Goal: Information Seeking & Learning: Compare options

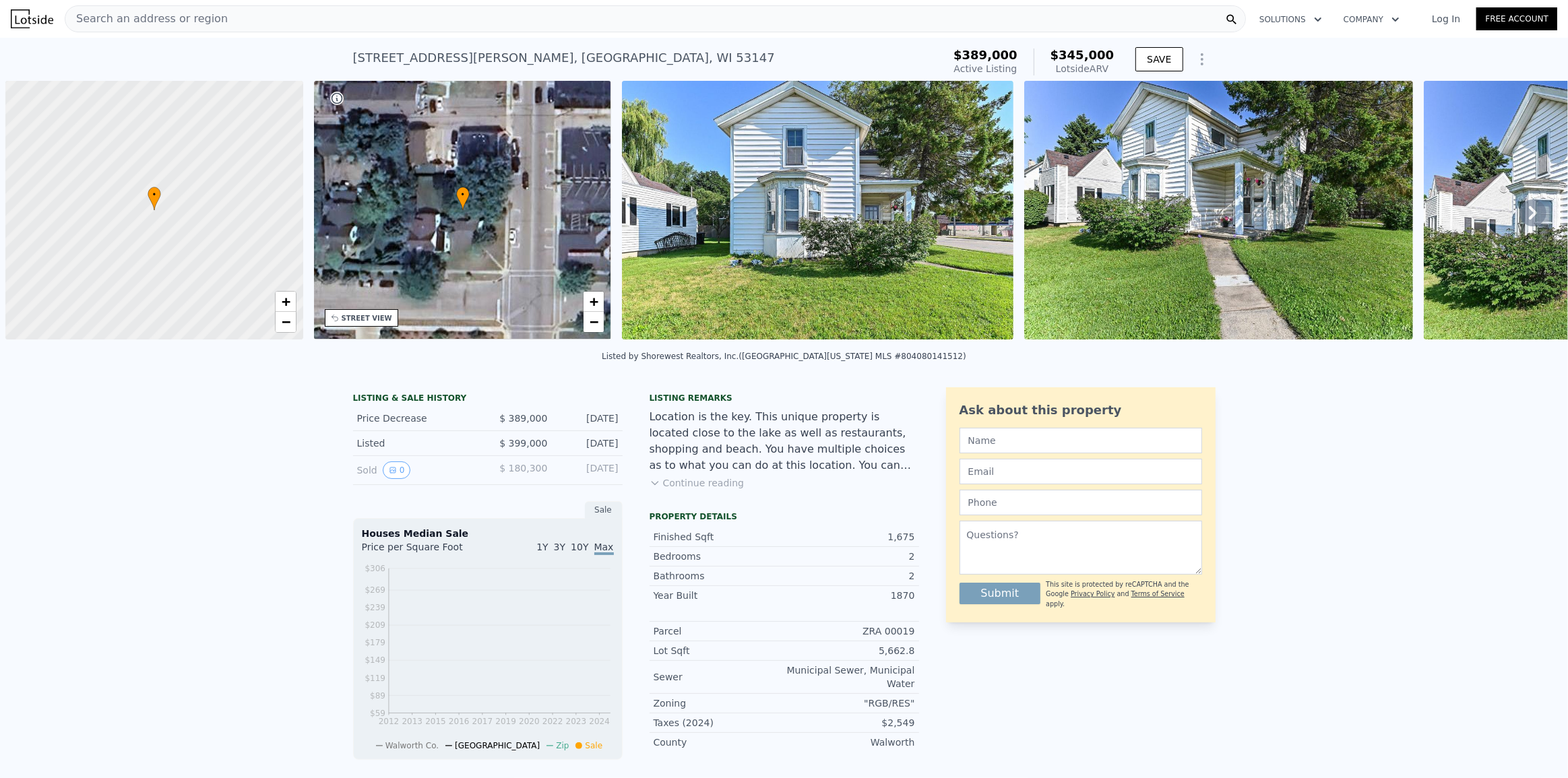
scroll to position [0, 5]
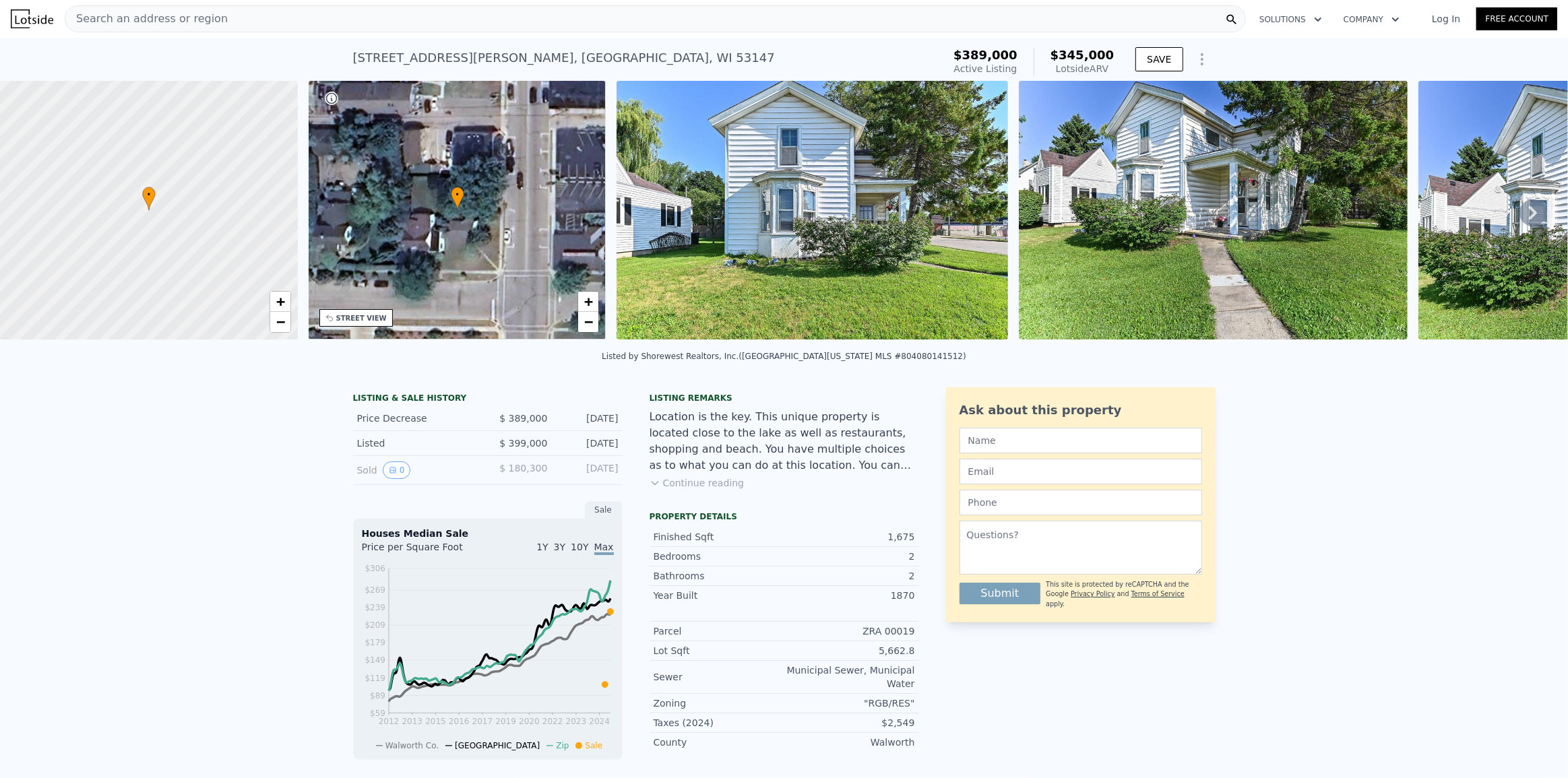
click at [630, 436] on div "LISTING & SALE HISTORY Price Decrease $ 389,000 [DATE] Listed $ 399,000 [DATE] …" at bounding box center [635, 689] width 566 height 603
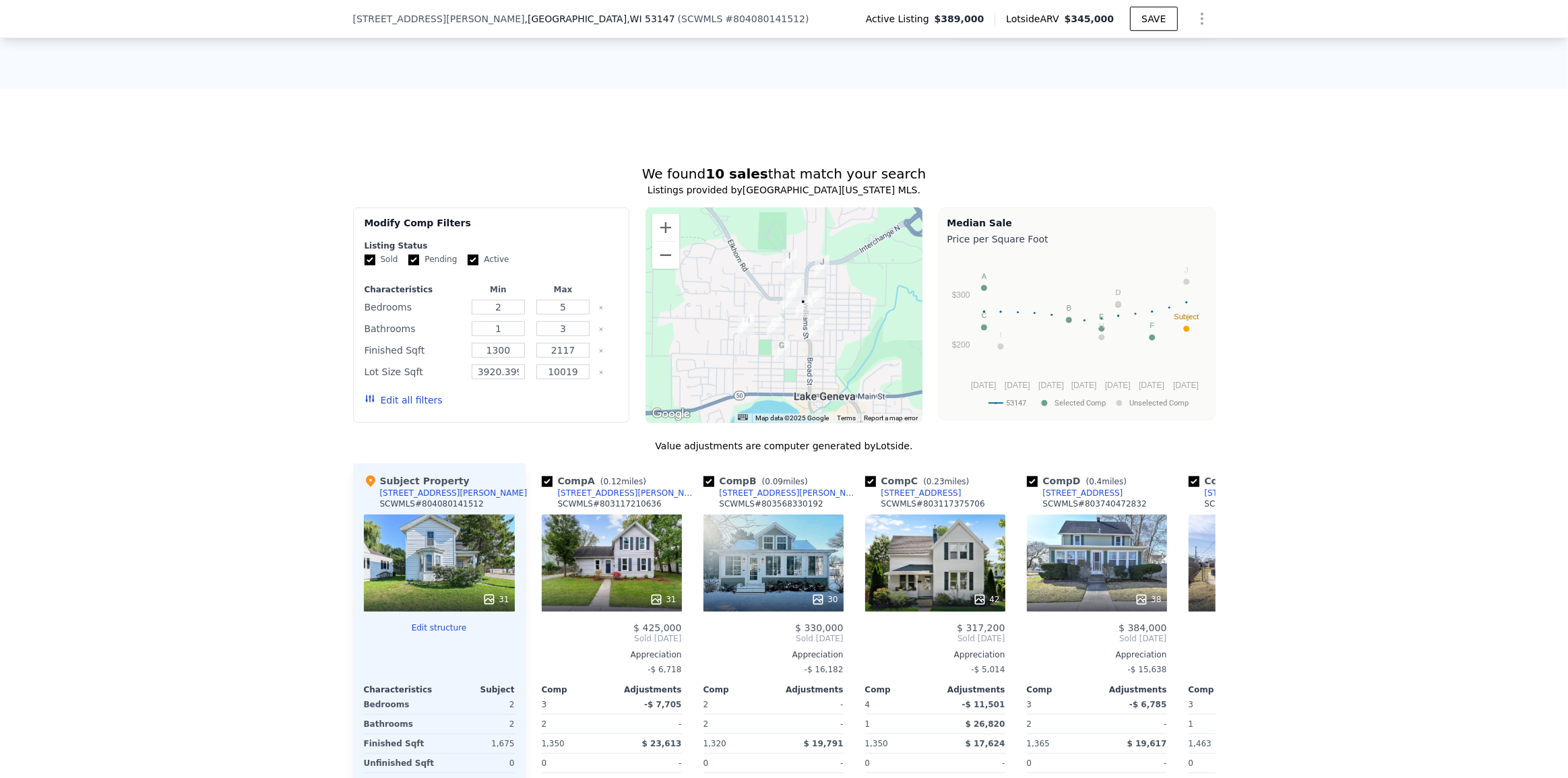
scroll to position [1097, 0]
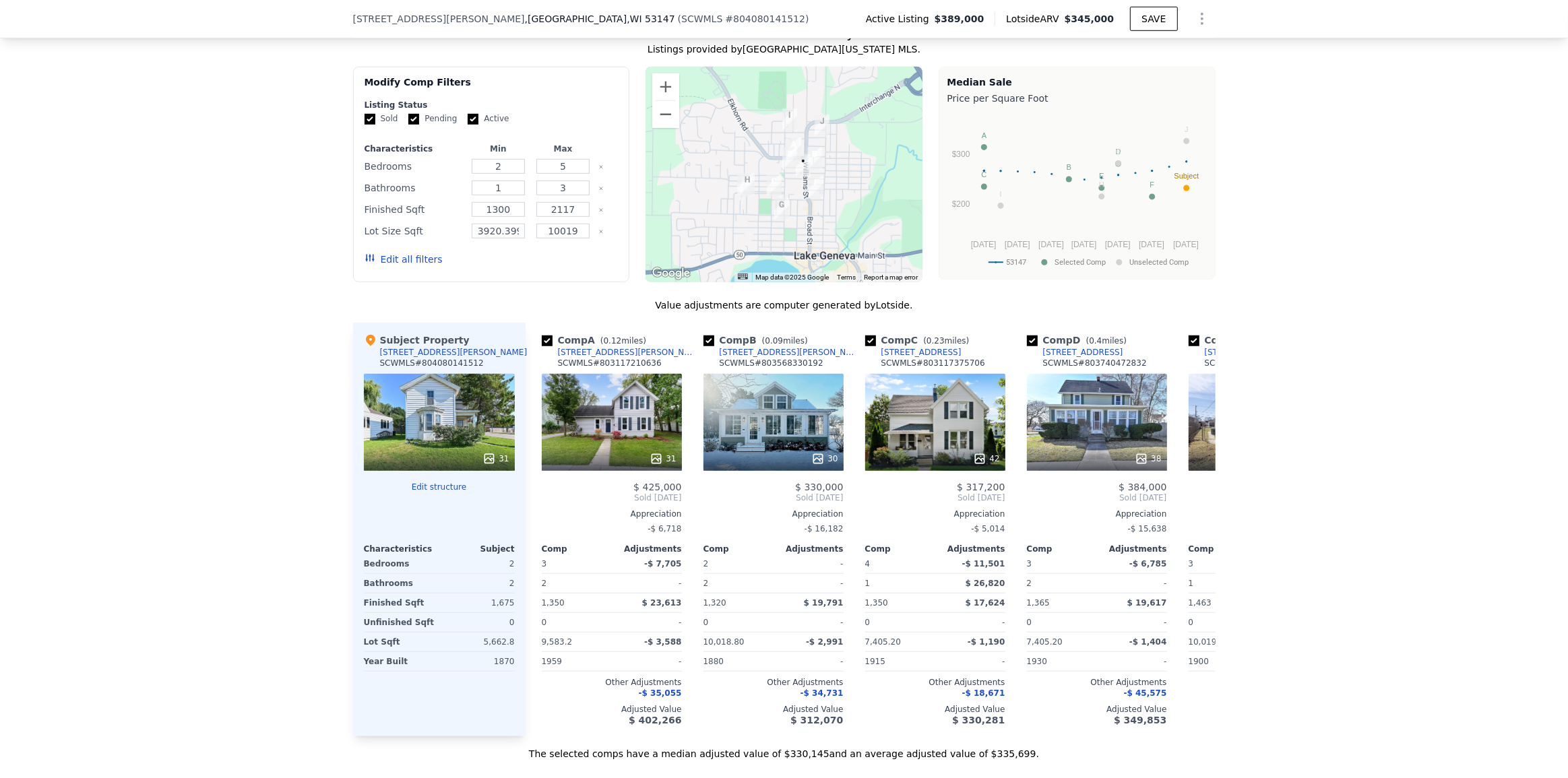
click at [380, 266] on button "Edit all filters" at bounding box center [404, 259] width 78 height 14
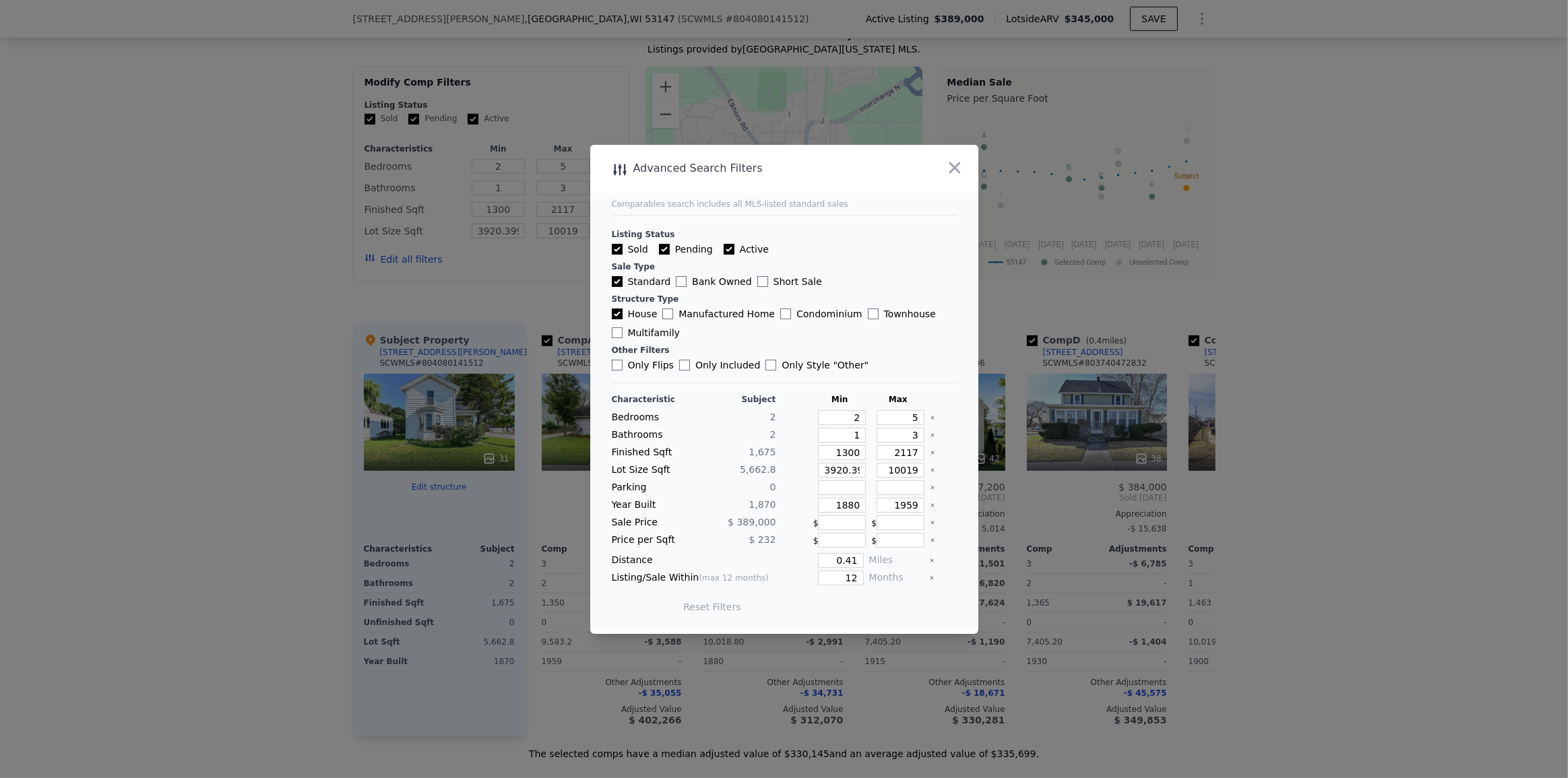
click at [667, 249] on input "Pending" at bounding box center [664, 249] width 11 height 11
checkbox input "false"
click at [726, 249] on input "Active" at bounding box center [728, 249] width 11 height 11
checkbox input "false"
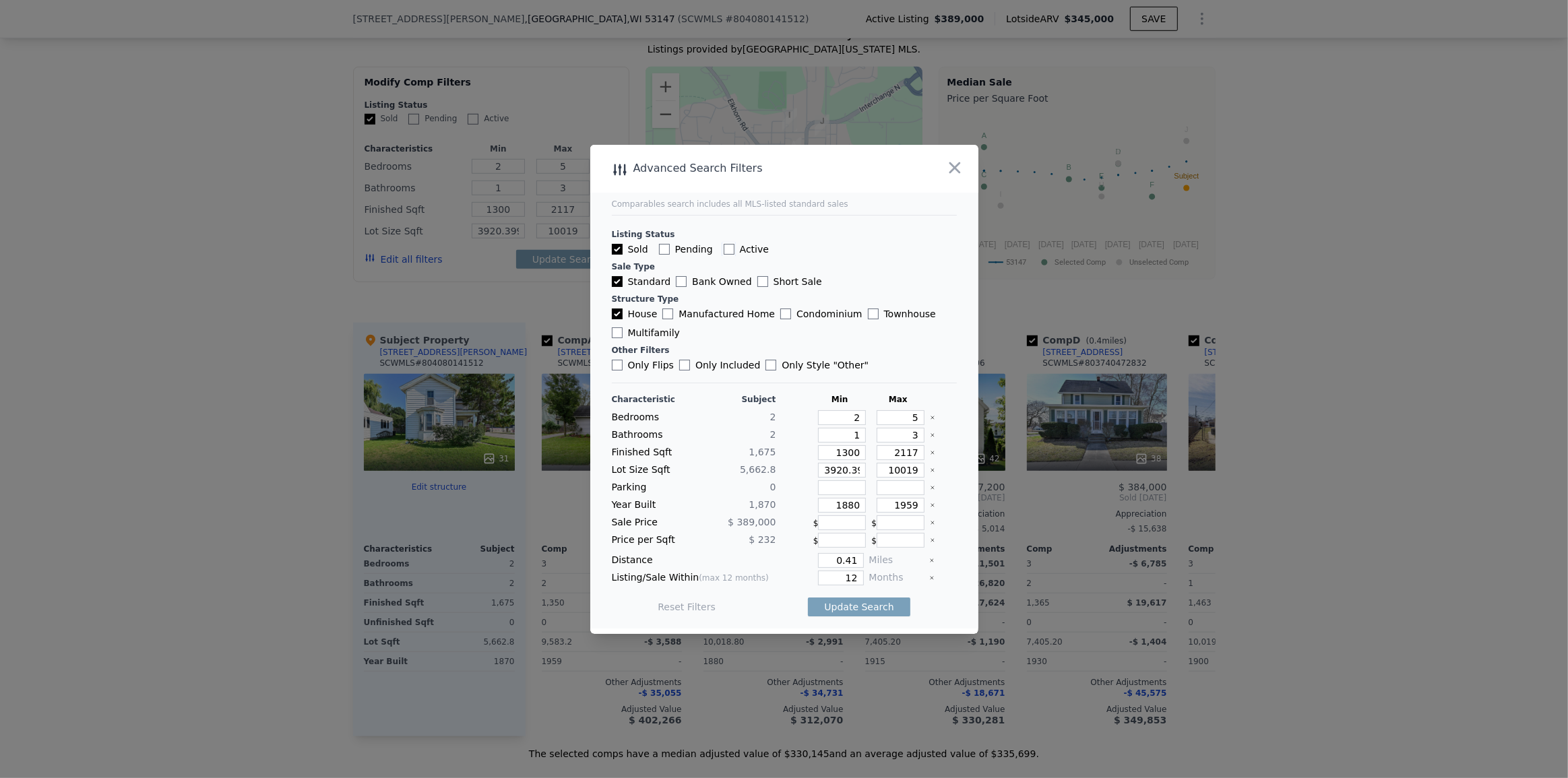
checkbox input "false"
drag, startPoint x: 902, startPoint y: 418, endPoint x: 920, endPoint y: 418, distance: 18.0
click at [920, 418] on div "Bedrooms 2 2 5" at bounding box center [784, 417] width 345 height 14
type input "2"
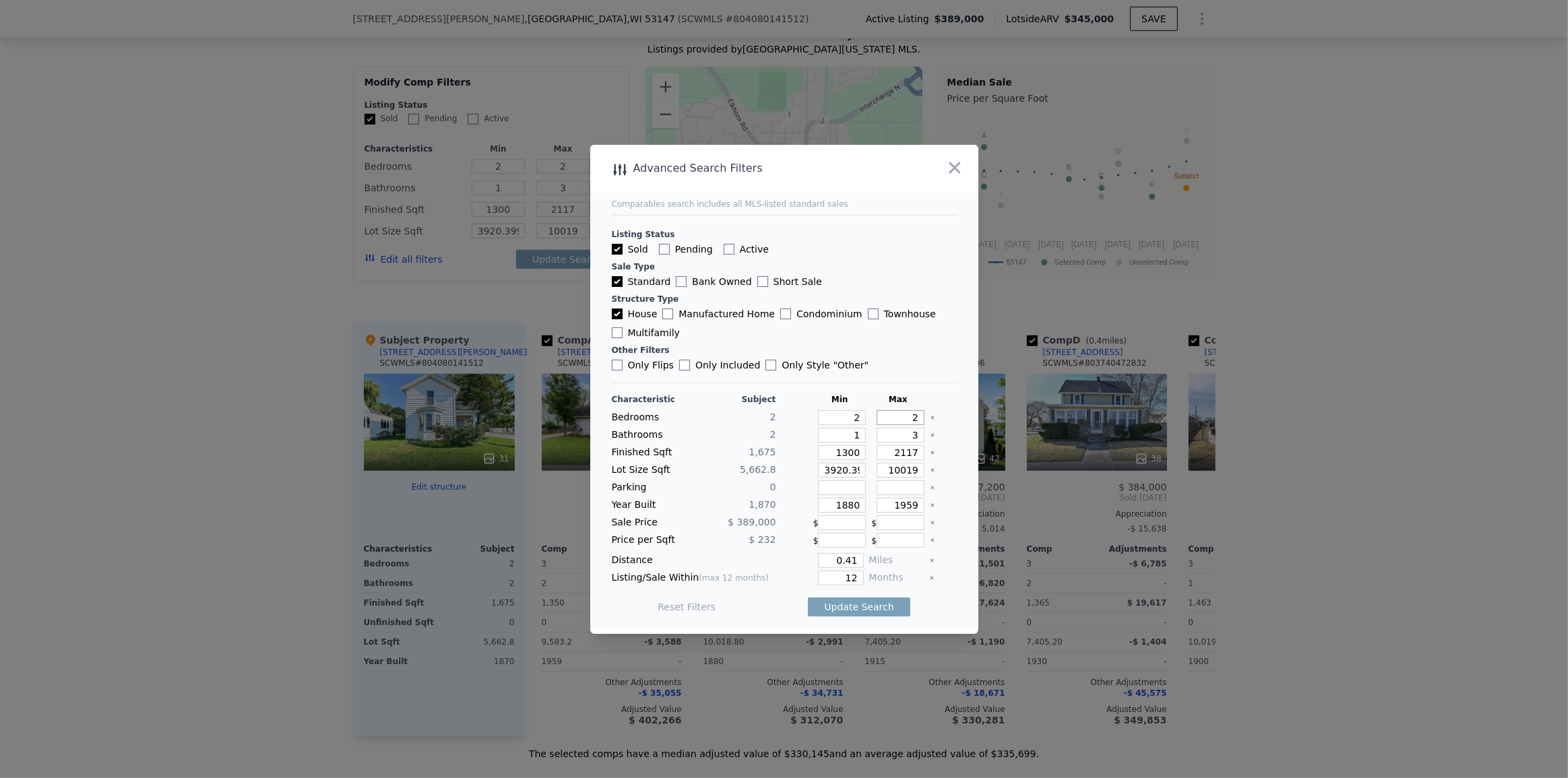
type input "2"
click at [851, 434] on input "1" at bounding box center [841, 434] width 47 height 14
type input "1.5"
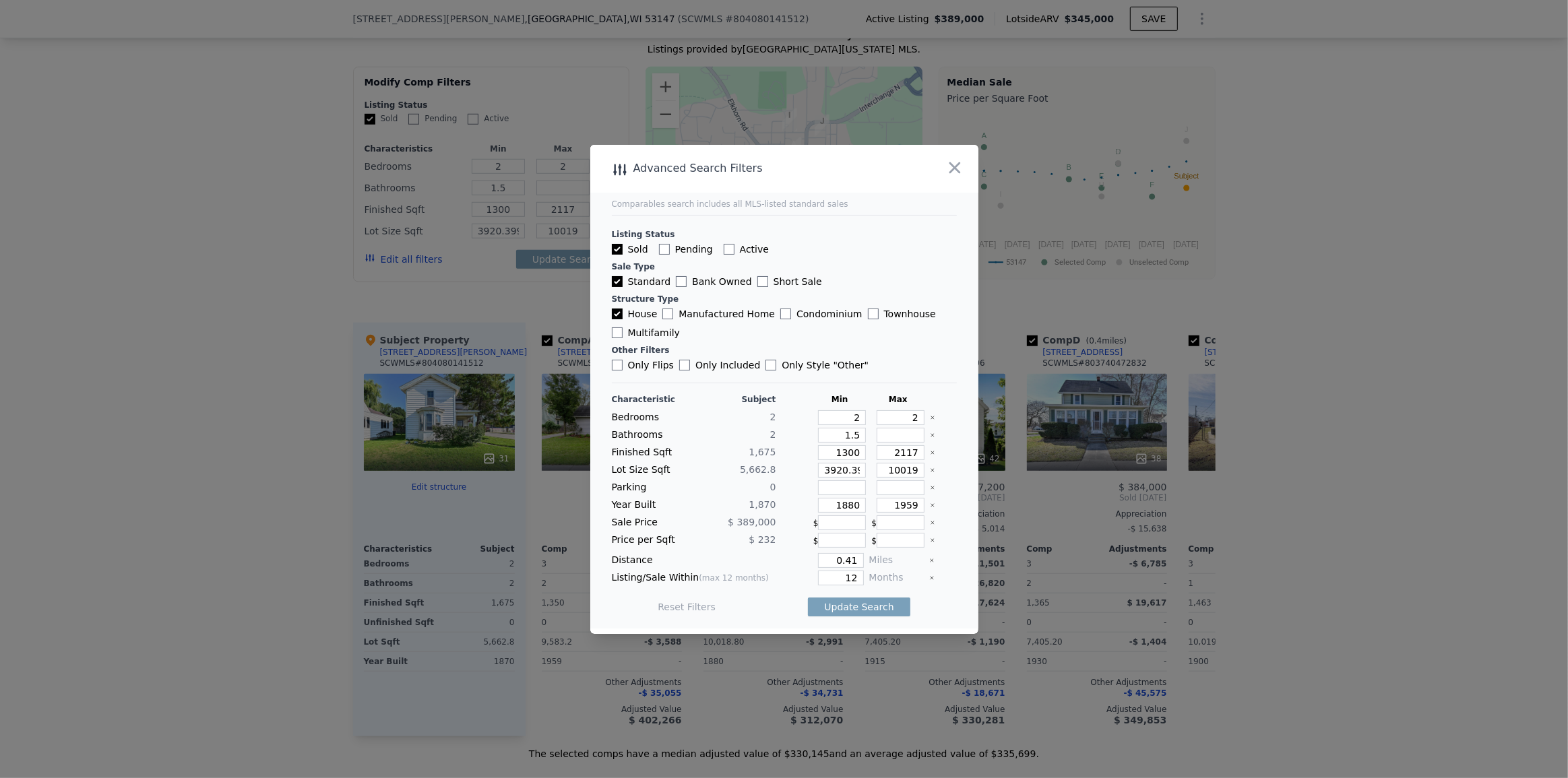
click at [929, 470] on icon "Clear" at bounding box center [932, 470] width 5 height 5
click at [929, 503] on icon "Clear" at bounding box center [932, 505] width 5 height 5
drag, startPoint x: 841, startPoint y: 558, endPoint x: 858, endPoint y: 562, distance: 17.5
click at [858, 562] on div "Distance 0.41 Miles" at bounding box center [784, 559] width 345 height 14
type input "0.5"
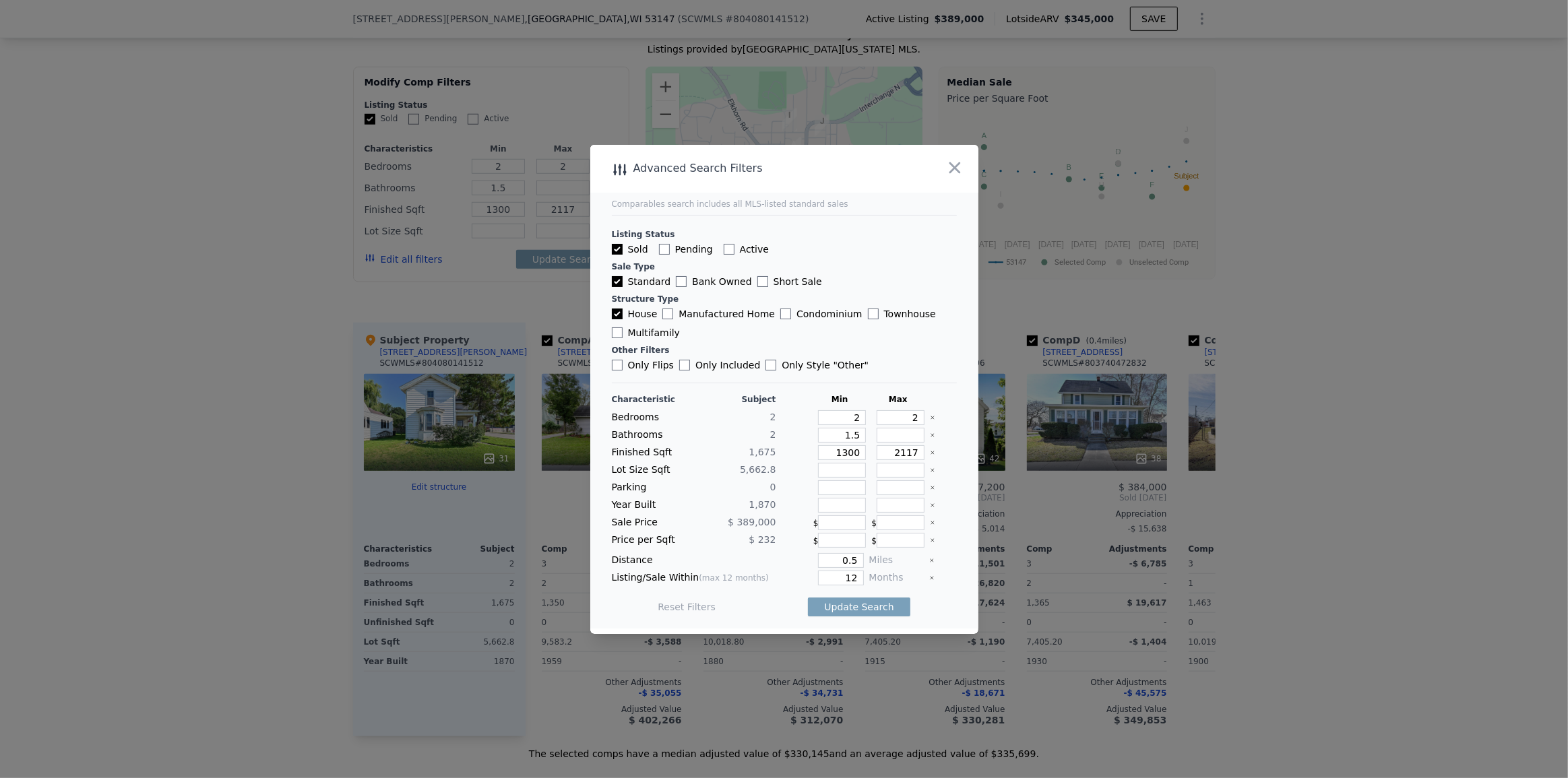
click at [949, 612] on main "Comparables search includes all MLS-listed standard sales Listing Status Sold P…" at bounding box center [784, 386] width 388 height 483
click at [850, 609] on button "Update Search" at bounding box center [858, 607] width 102 height 19
checkbox input "false"
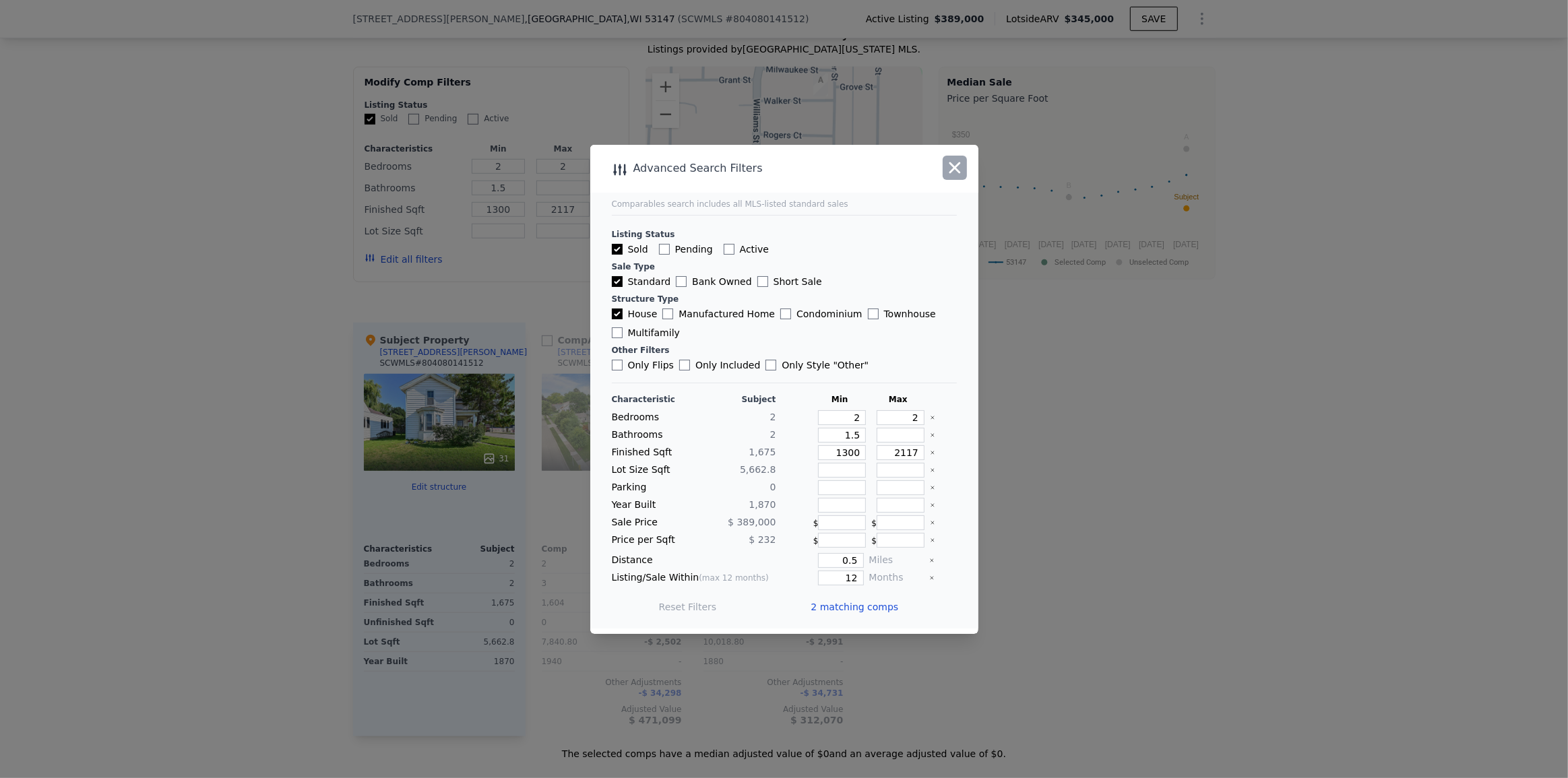
click at [949, 169] on icon "button" at bounding box center [955, 168] width 19 height 19
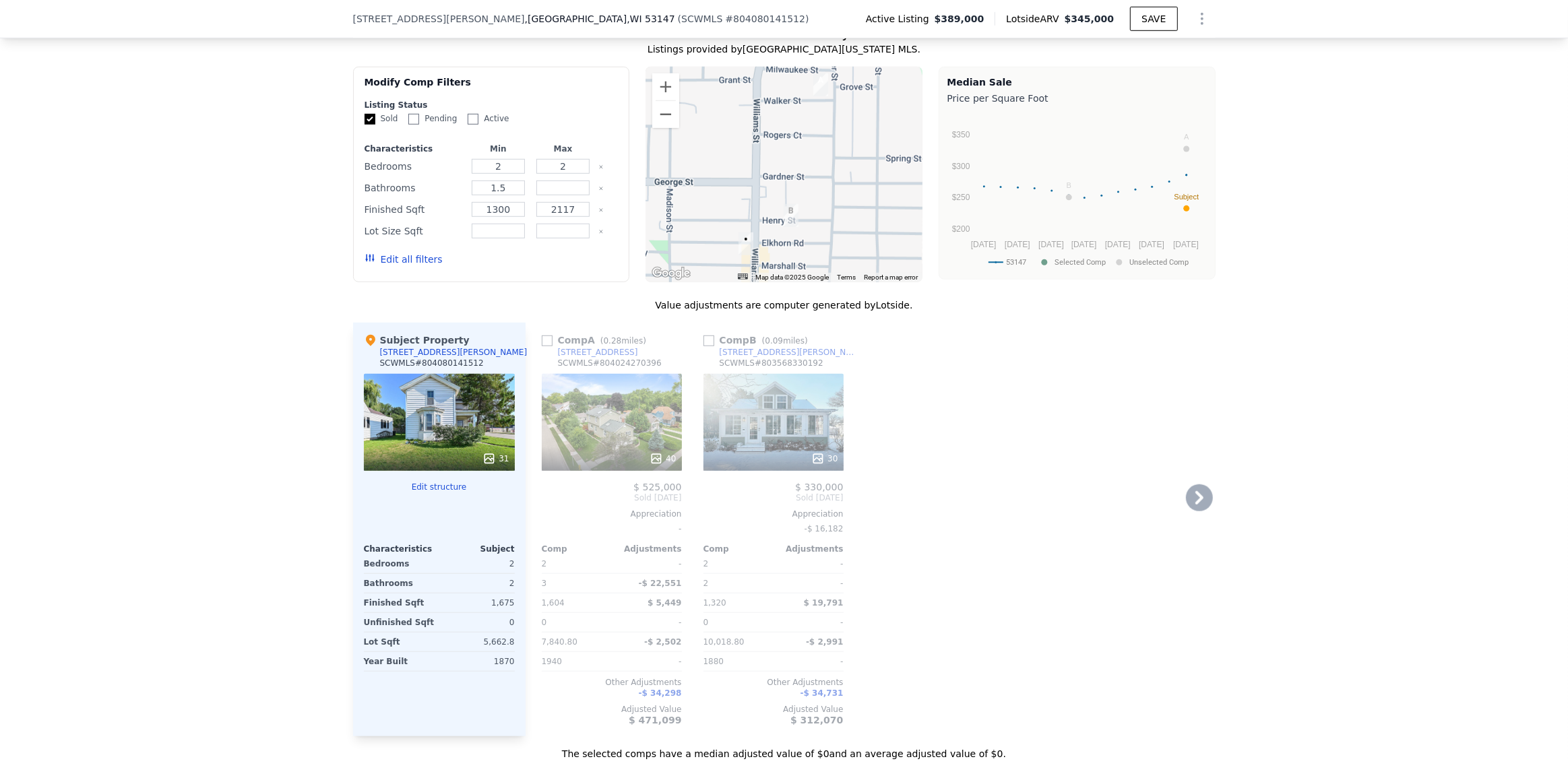
click at [605, 431] on div "40" at bounding box center [611, 422] width 140 height 97
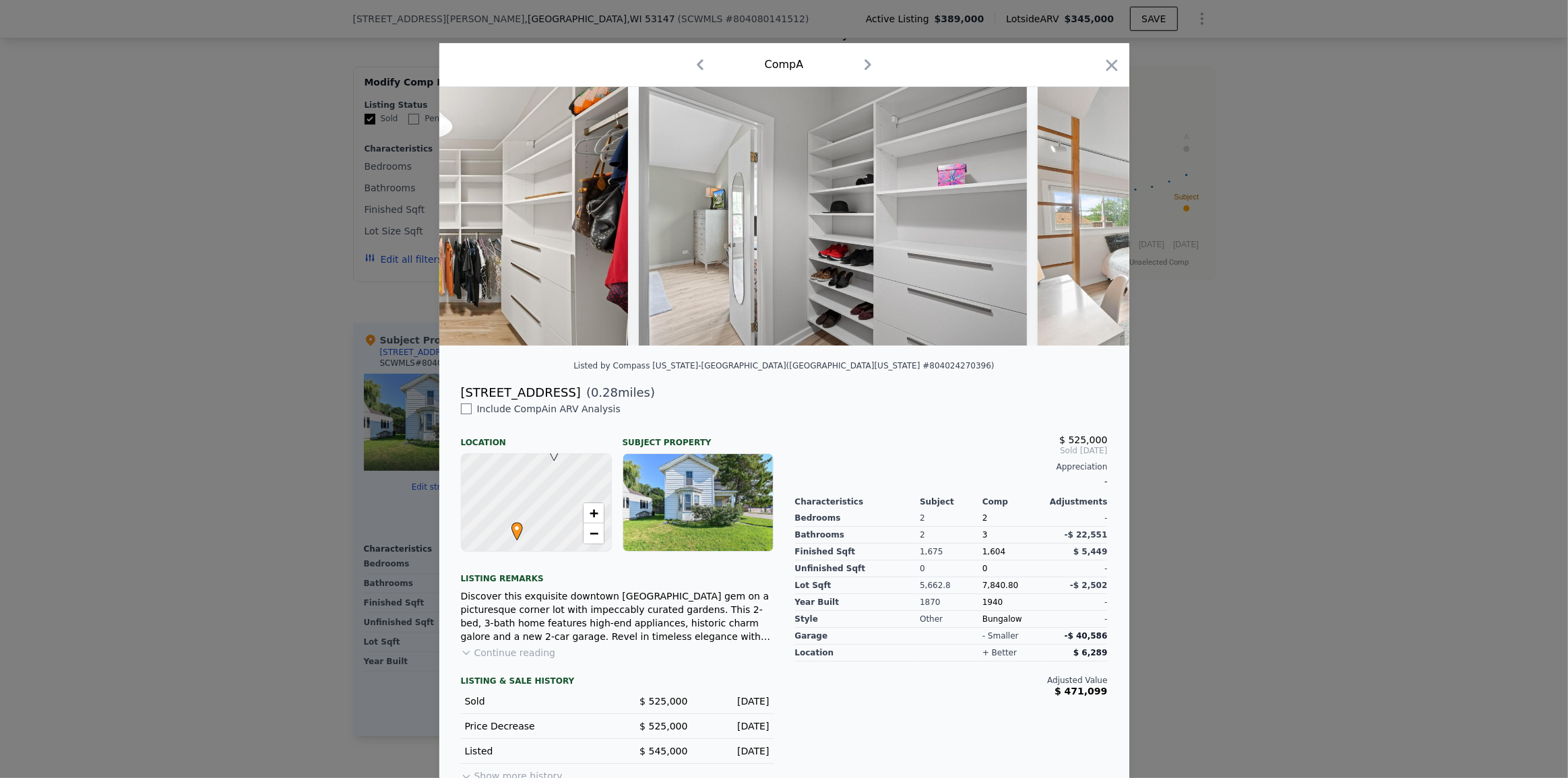
scroll to position [0, 7631]
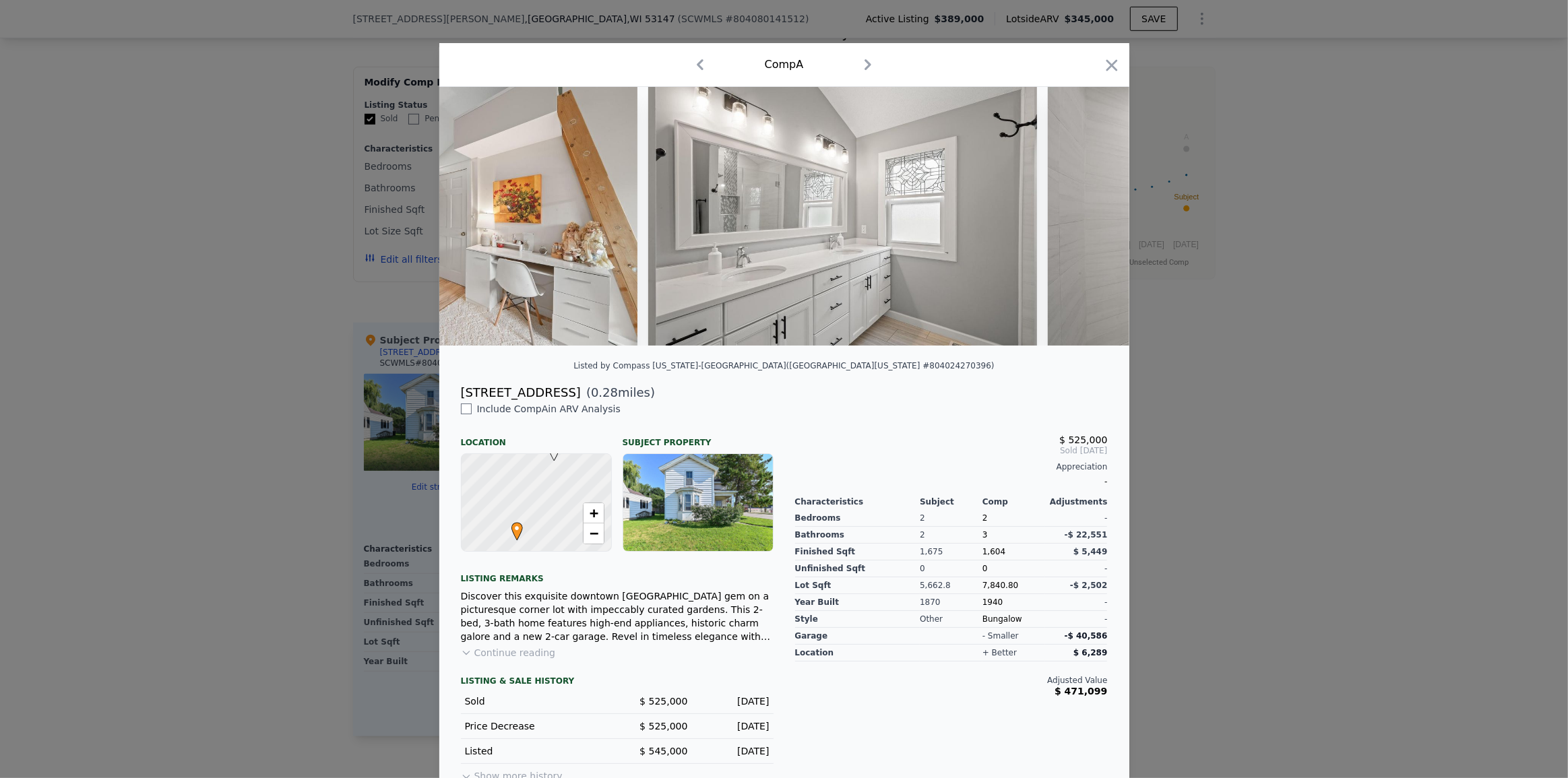
click at [1280, 385] on div at bounding box center [784, 389] width 1568 height 778
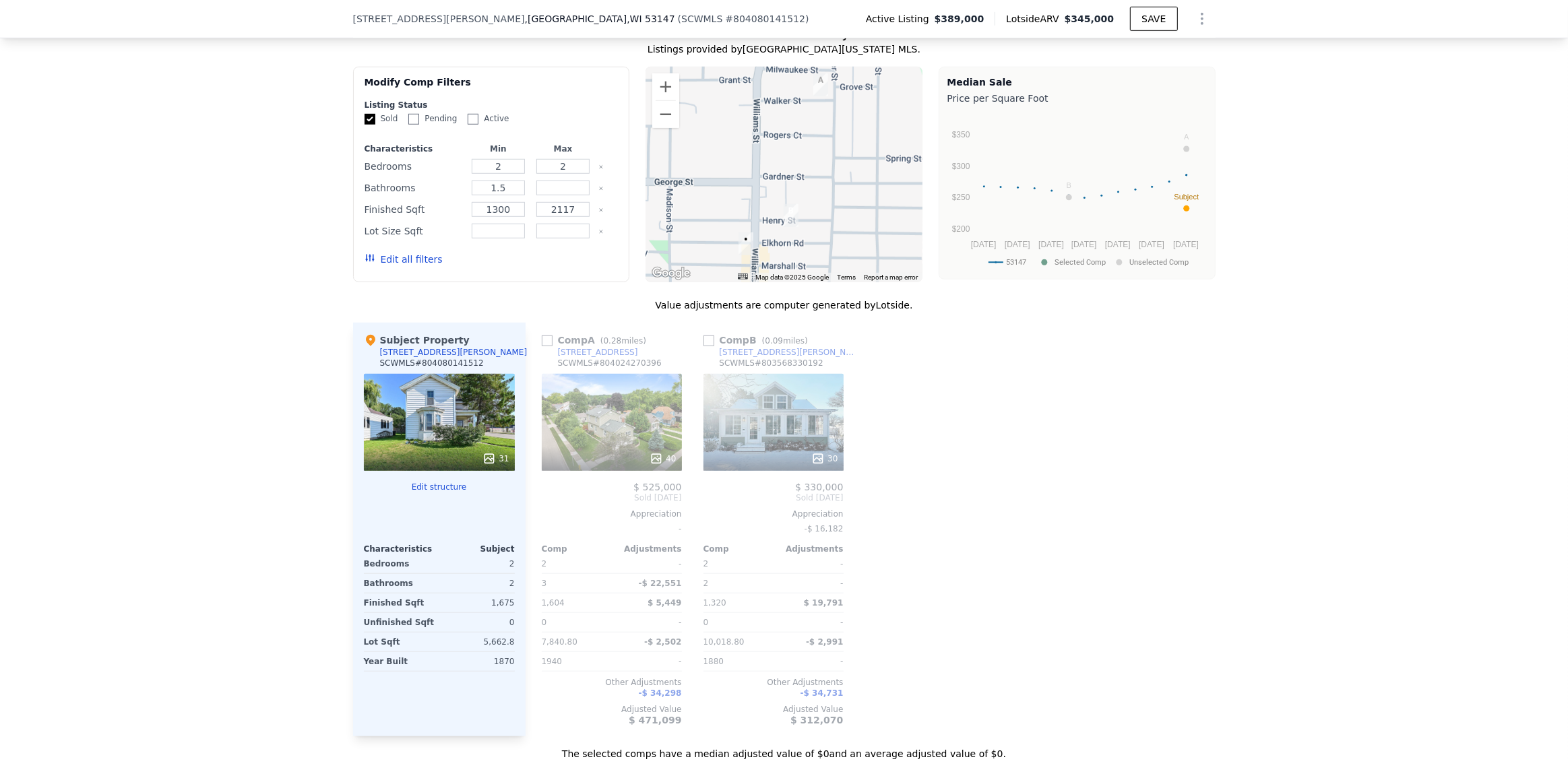
click at [791, 444] on div "30" at bounding box center [773, 422] width 140 height 97
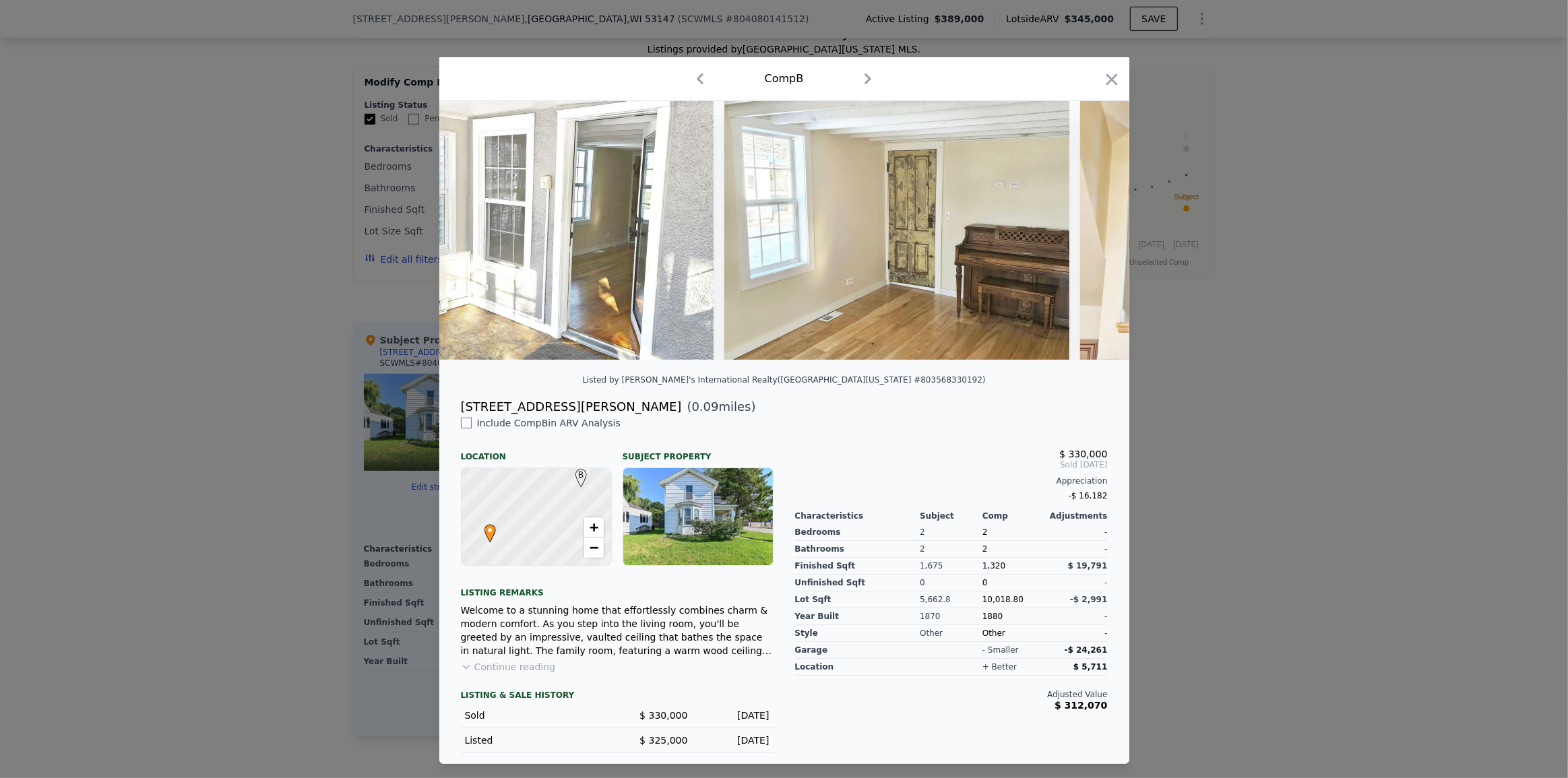
scroll to position [0, 7145]
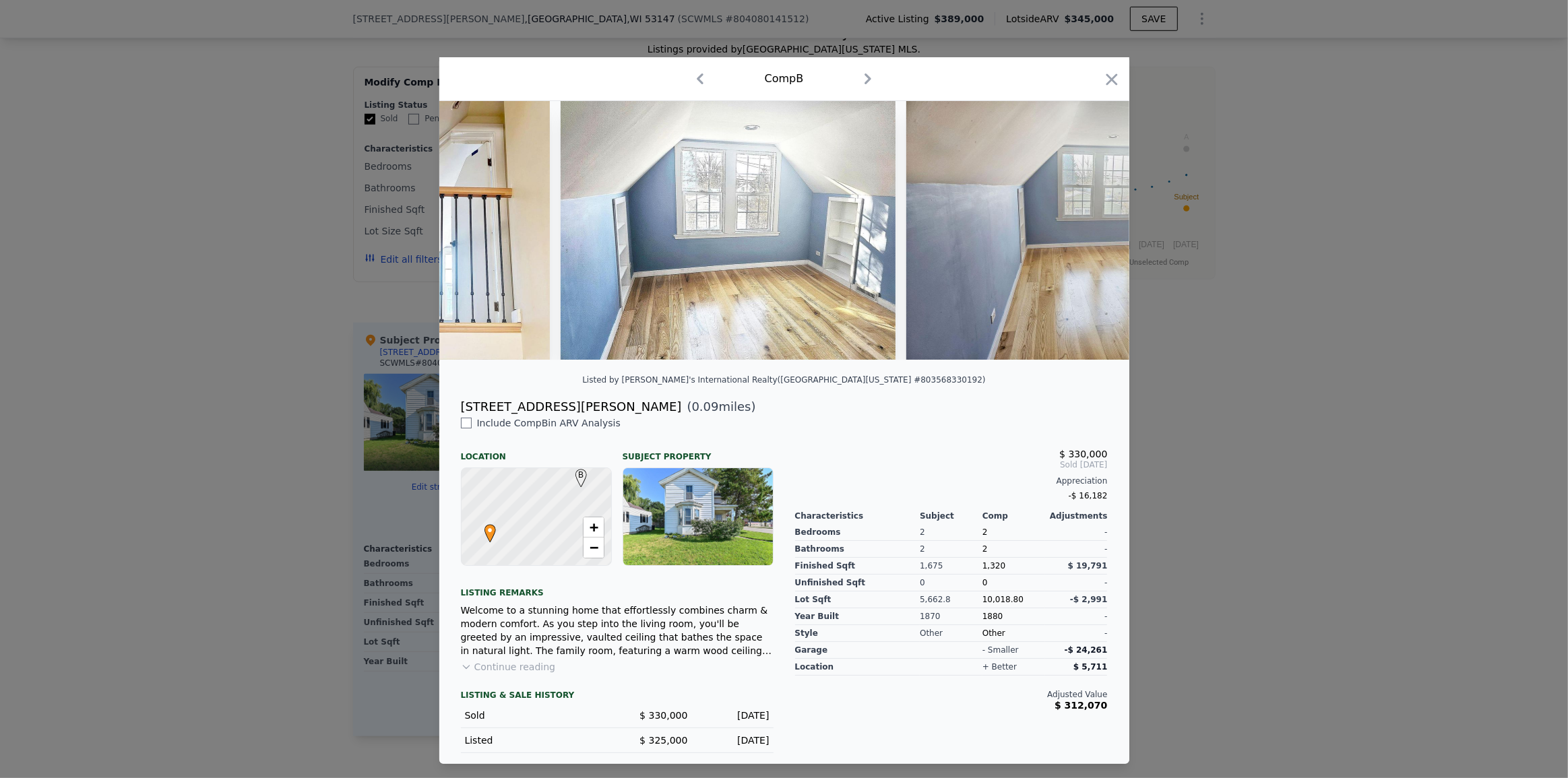
click at [1326, 425] on div at bounding box center [784, 389] width 1568 height 778
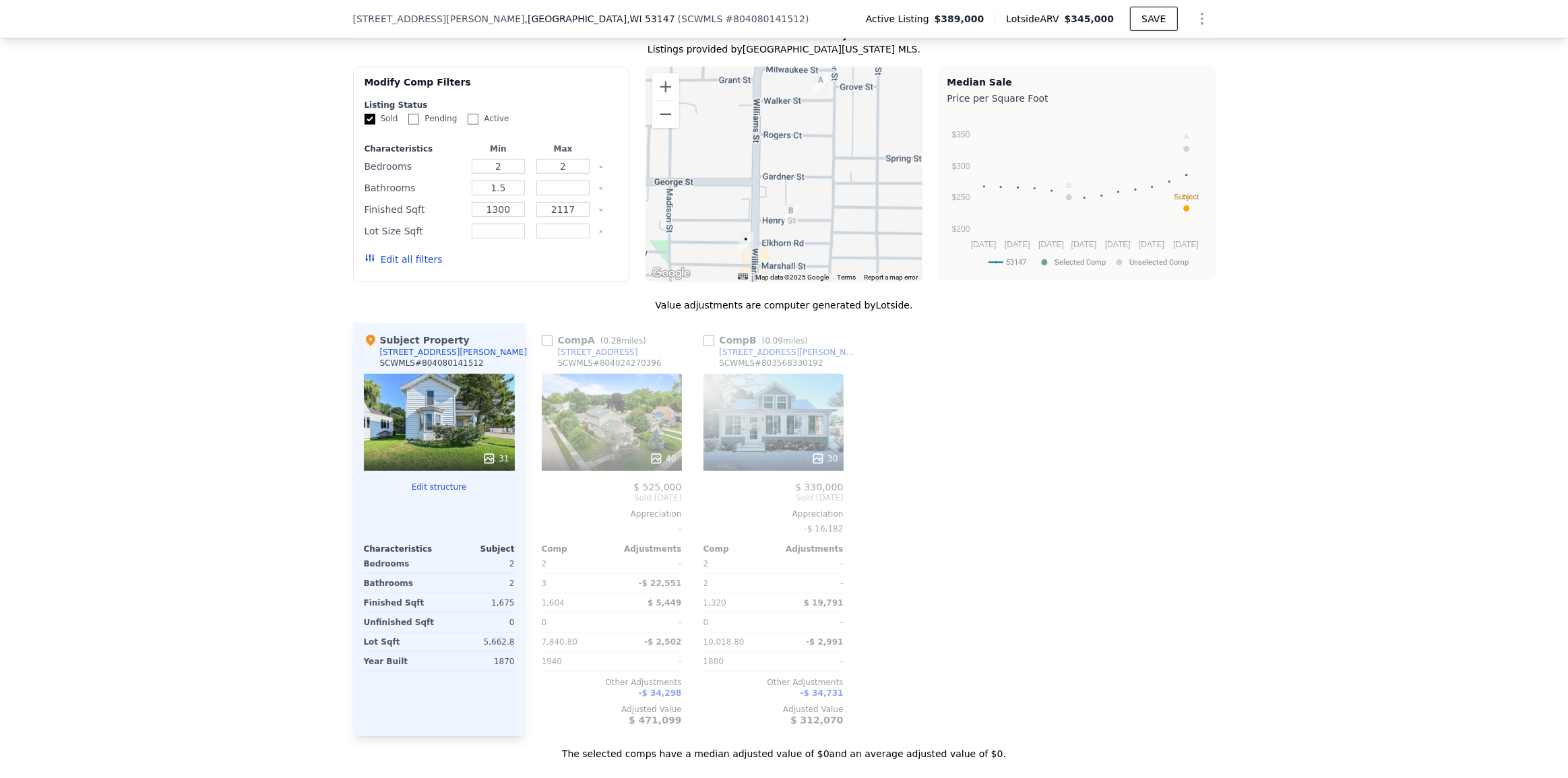
click at [417, 266] on button "Edit all filters" at bounding box center [404, 259] width 78 height 14
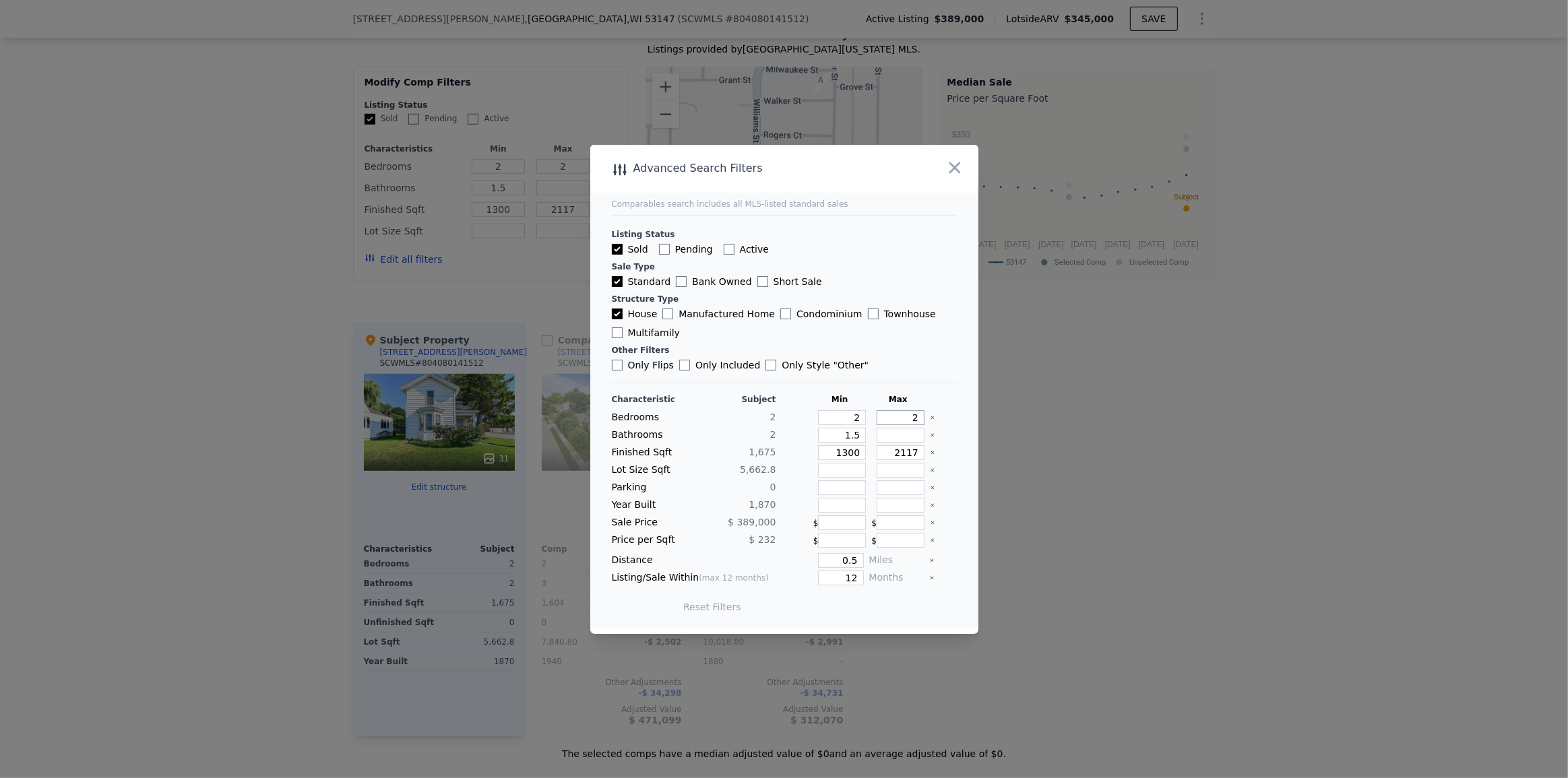
drag, startPoint x: 896, startPoint y: 414, endPoint x: 936, endPoint y: 414, distance: 40.0
click at [936, 414] on div "Bedrooms 2 2 2" at bounding box center [784, 417] width 345 height 14
type input "3"
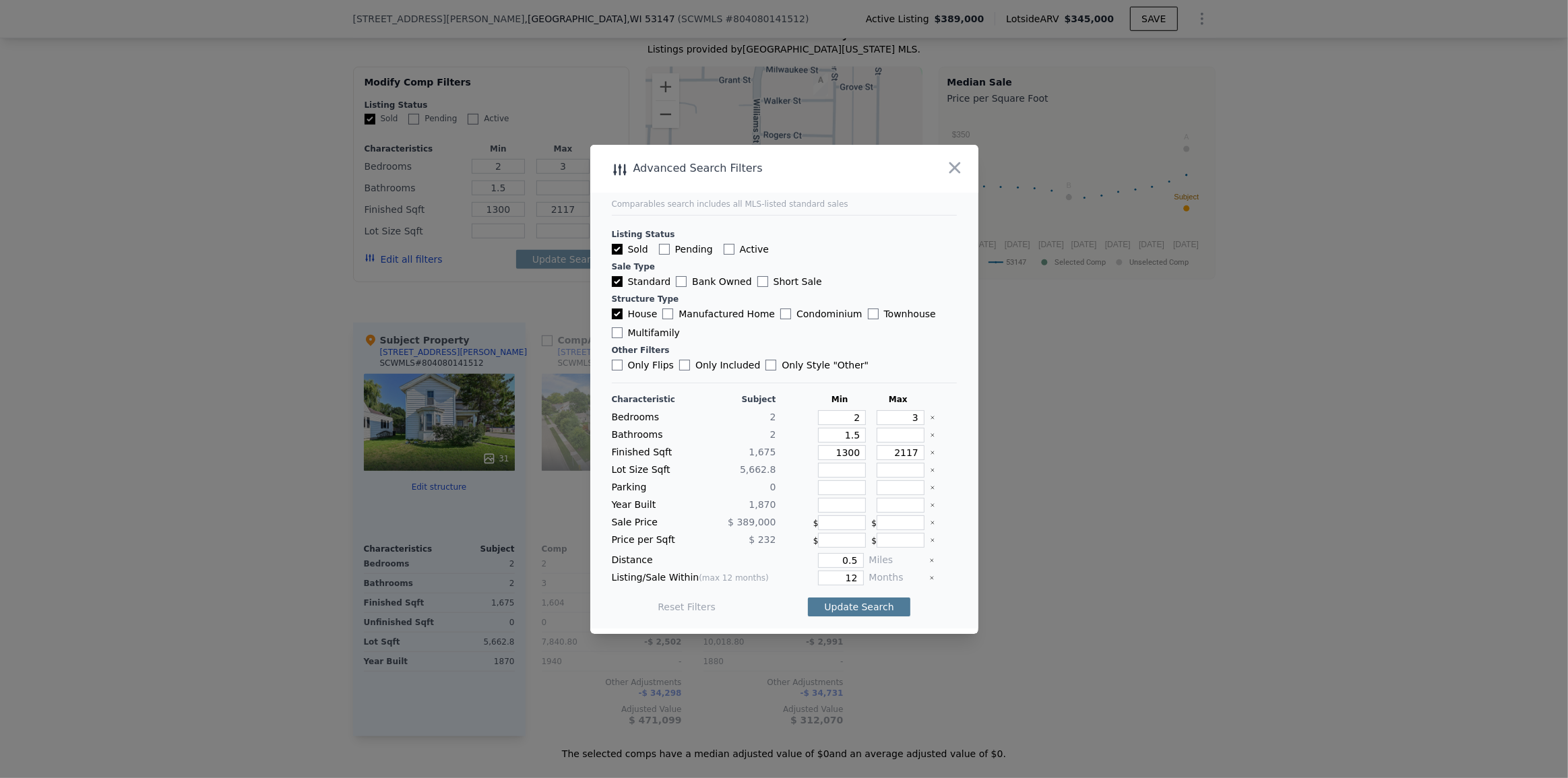
click at [869, 611] on button "Update Search" at bounding box center [858, 607] width 102 height 19
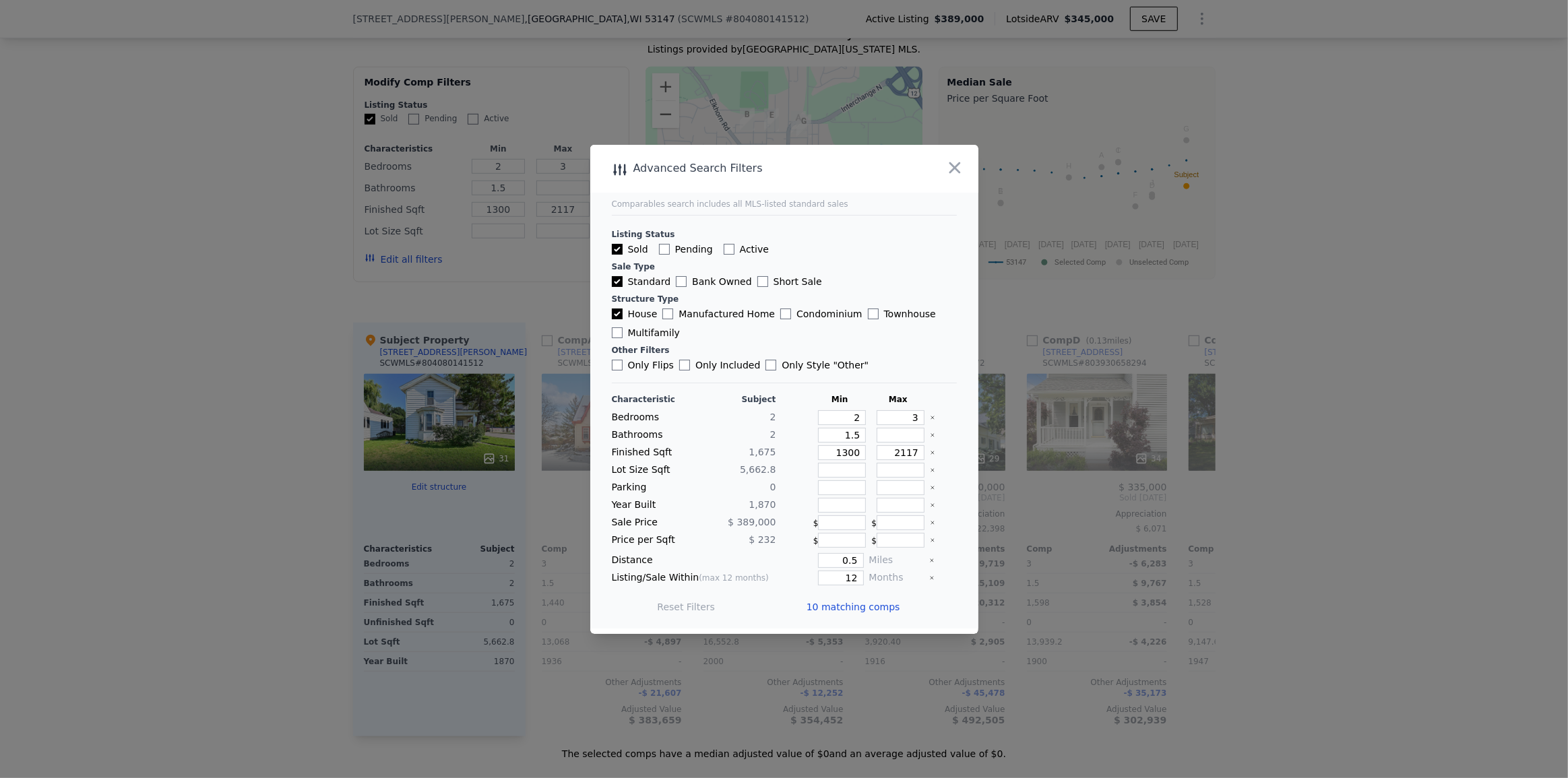
click at [1344, 391] on div at bounding box center [784, 389] width 1568 height 778
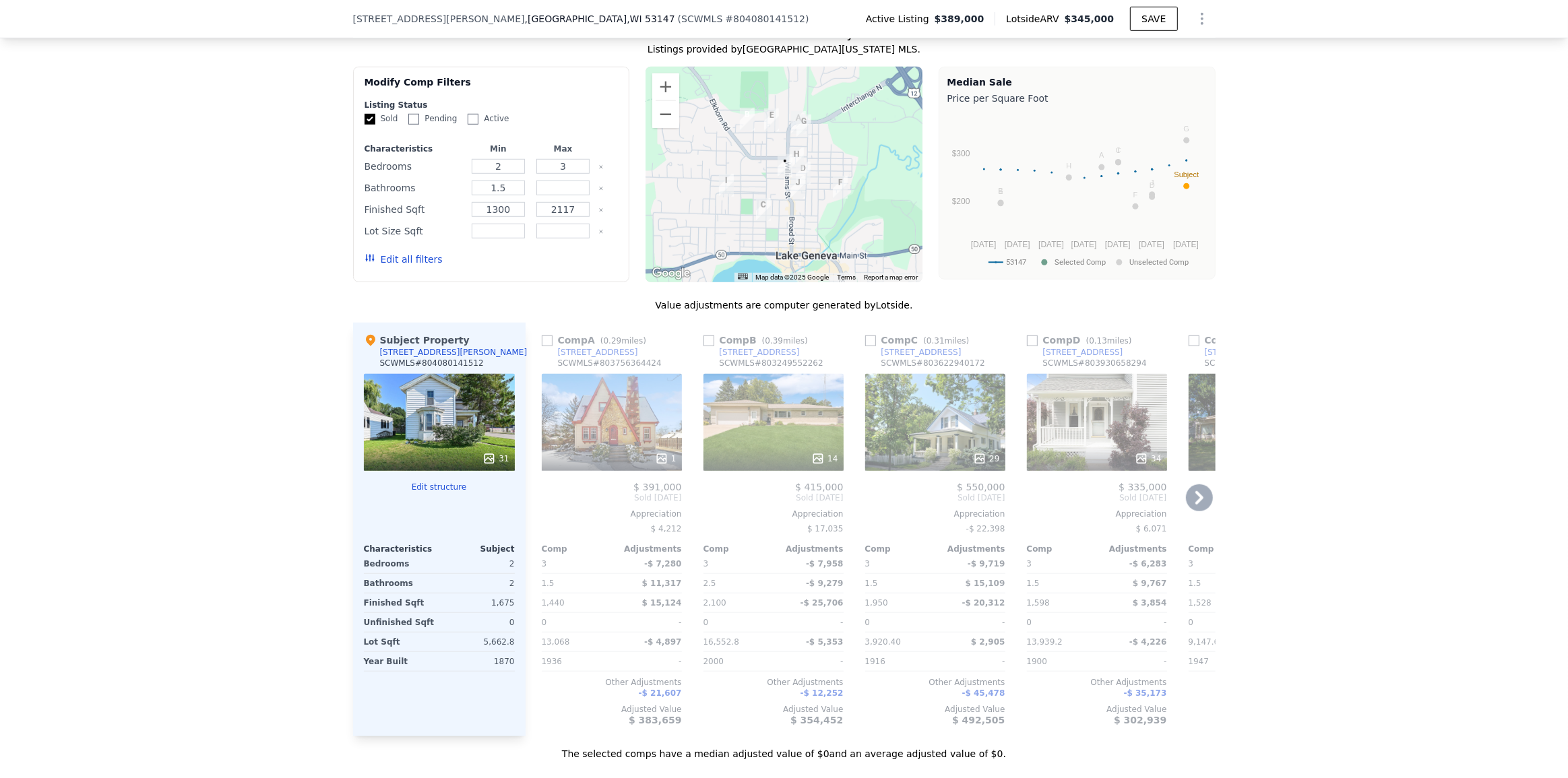
click at [765, 418] on div "14" at bounding box center [773, 422] width 140 height 97
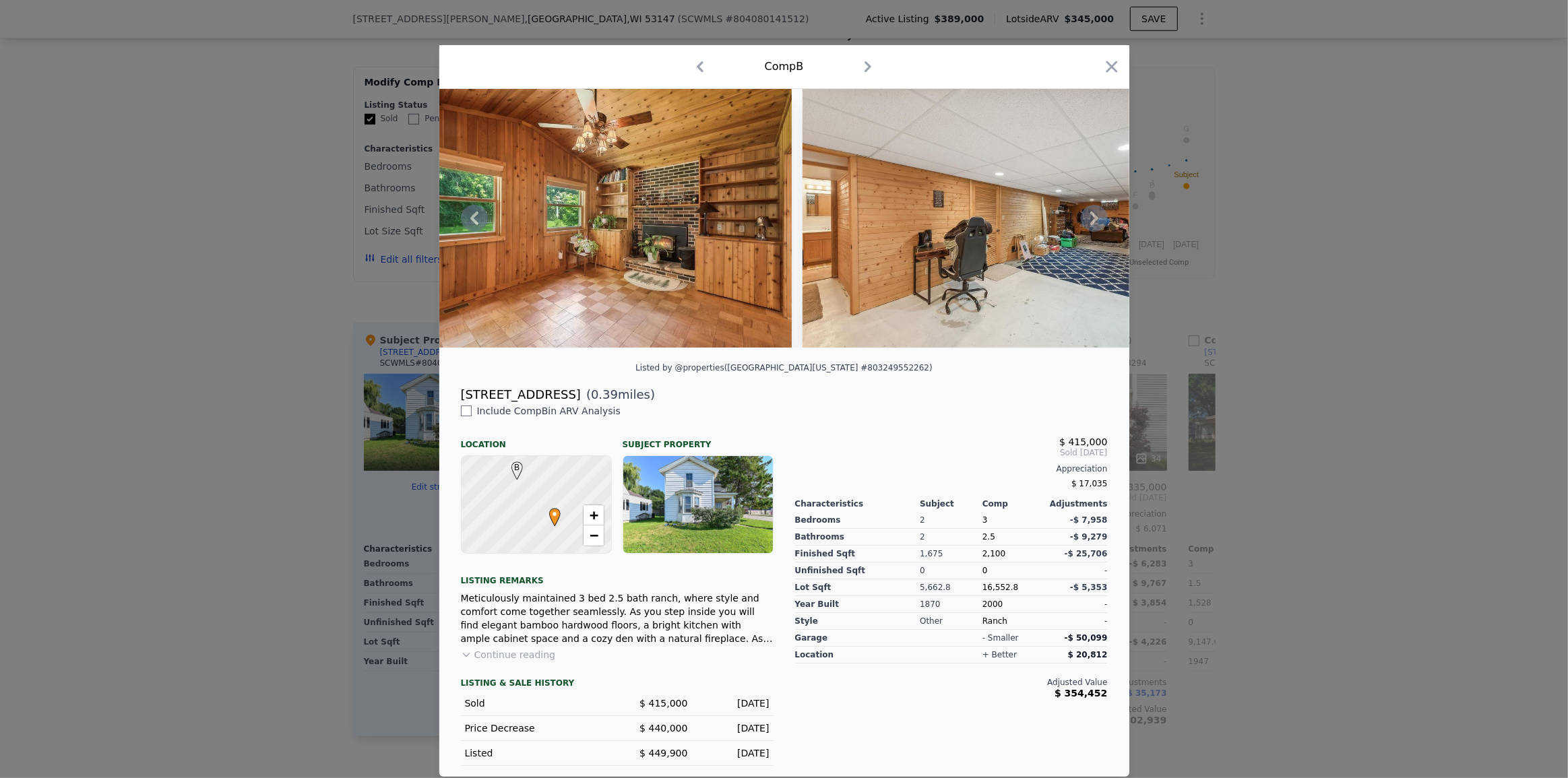
scroll to position [0, 4227]
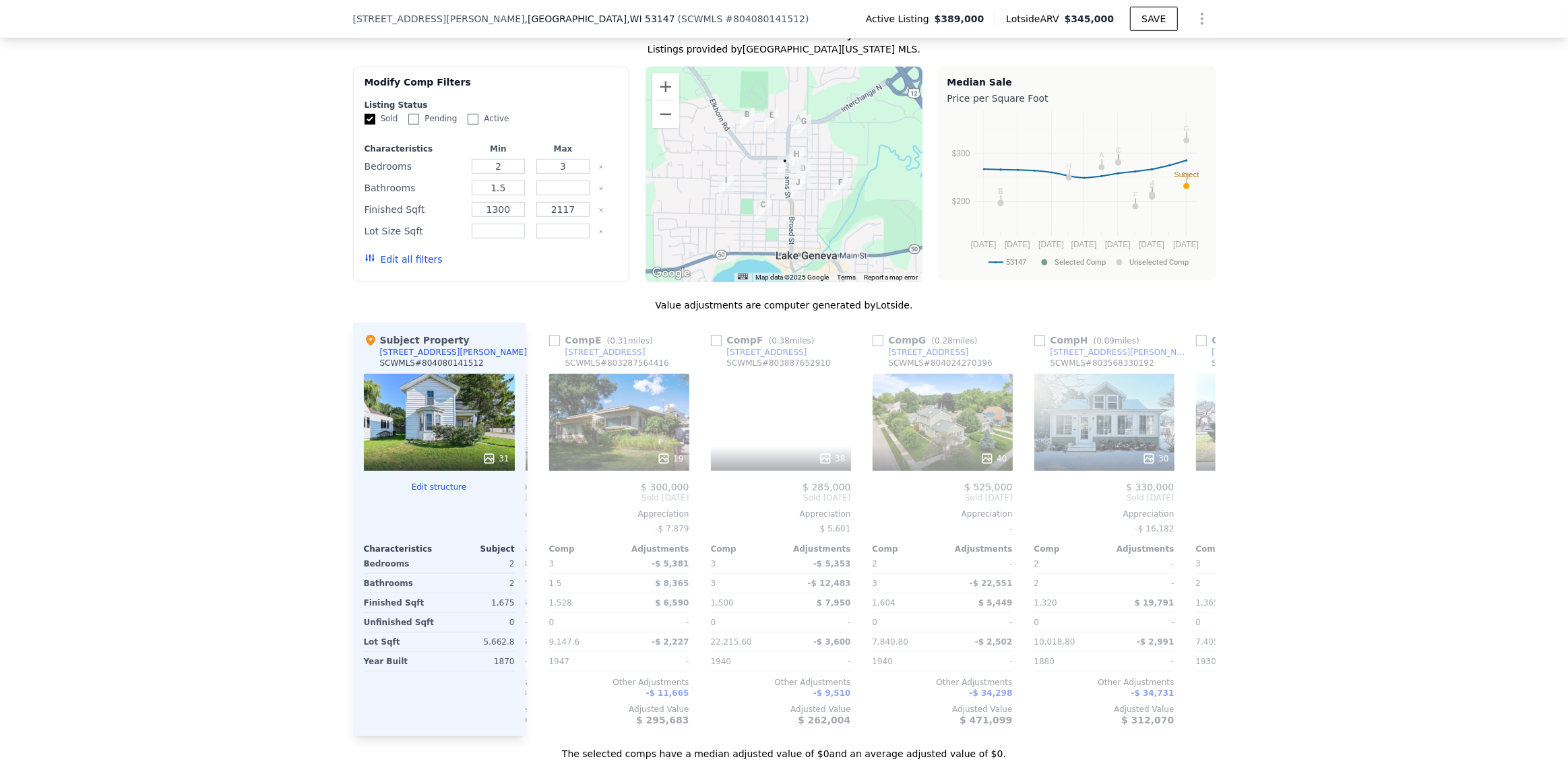
scroll to position [0, 650]
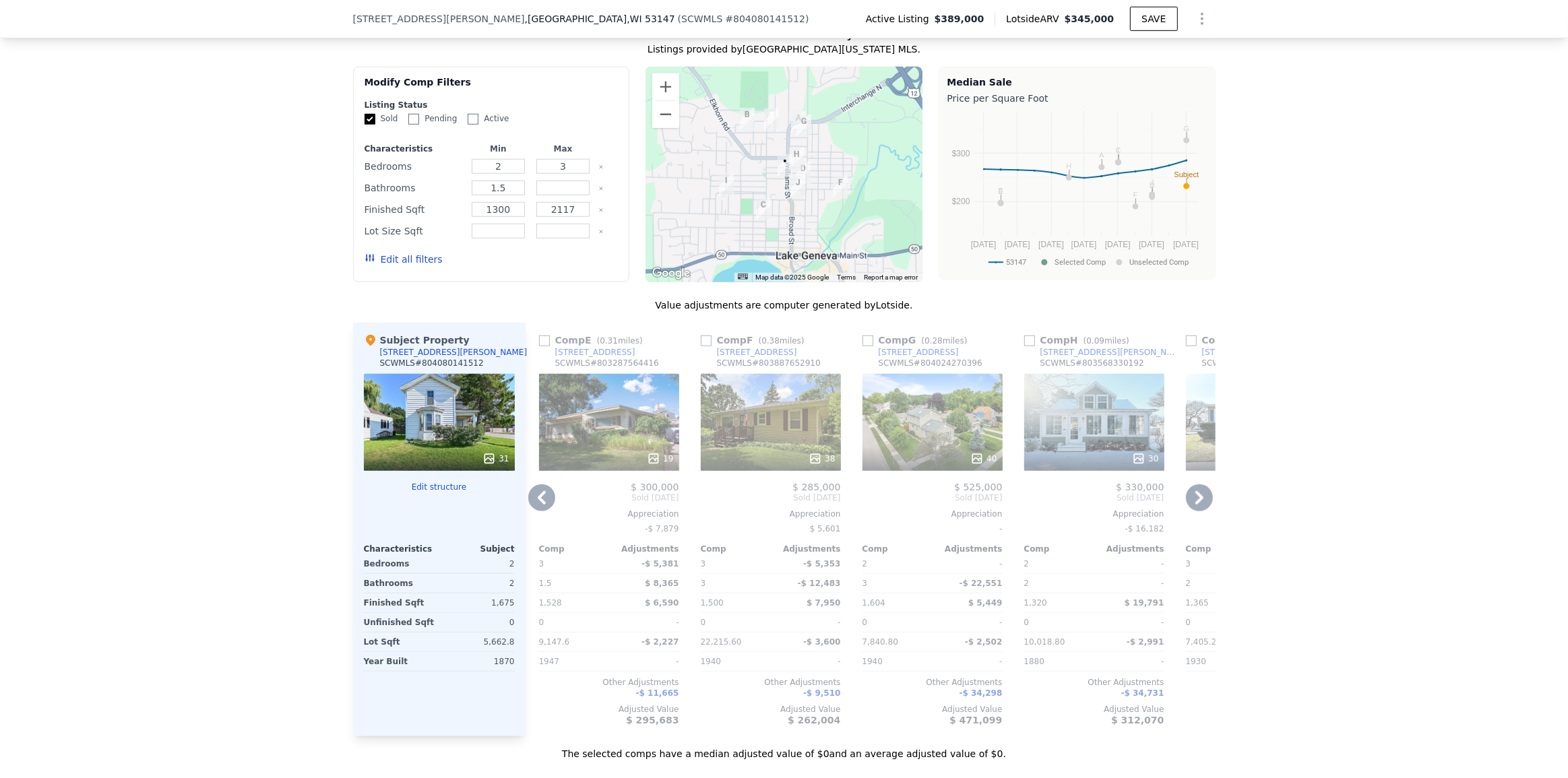
click at [605, 417] on div "19" at bounding box center [609, 422] width 140 height 97
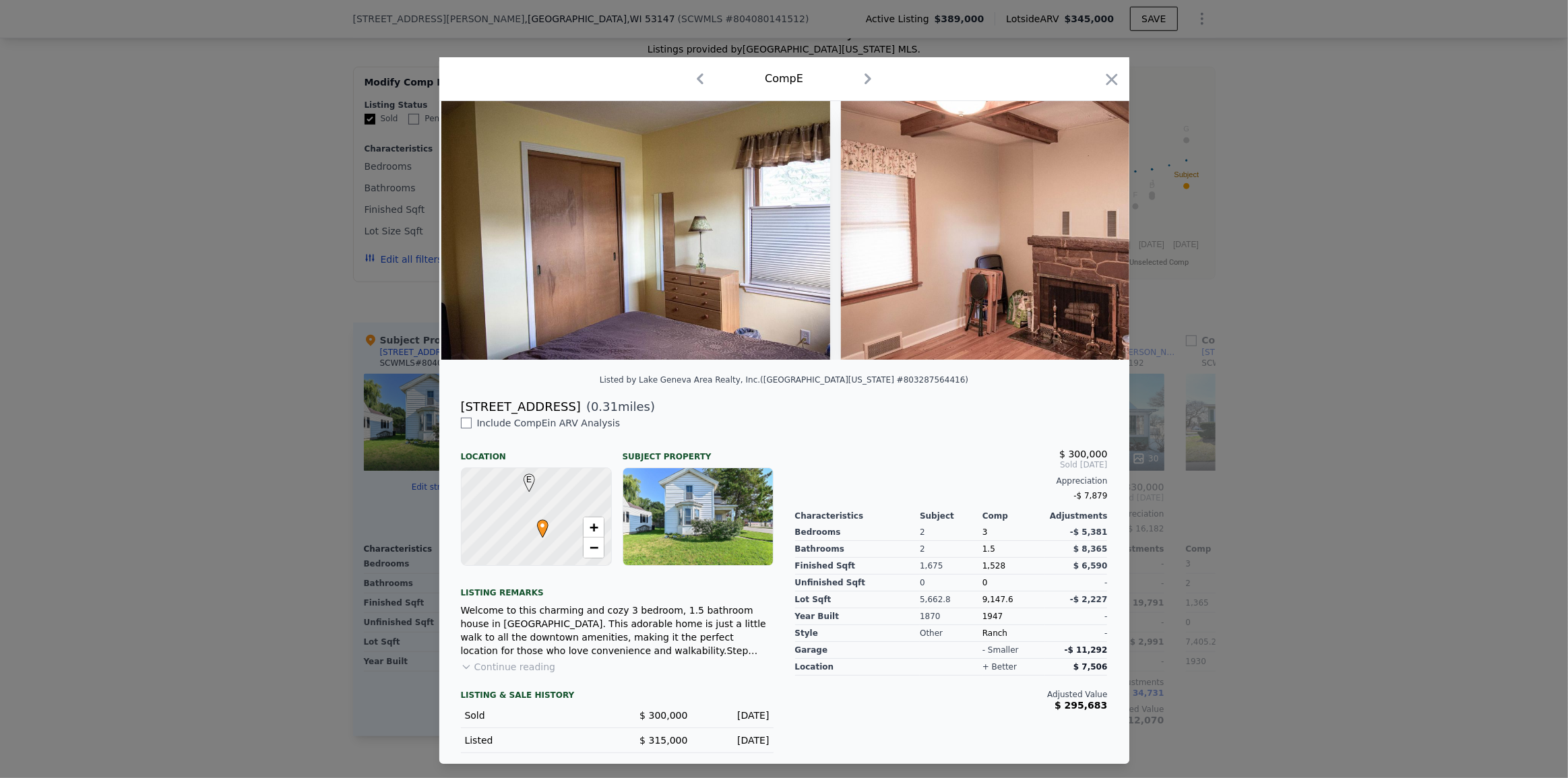
scroll to position [0, 5392]
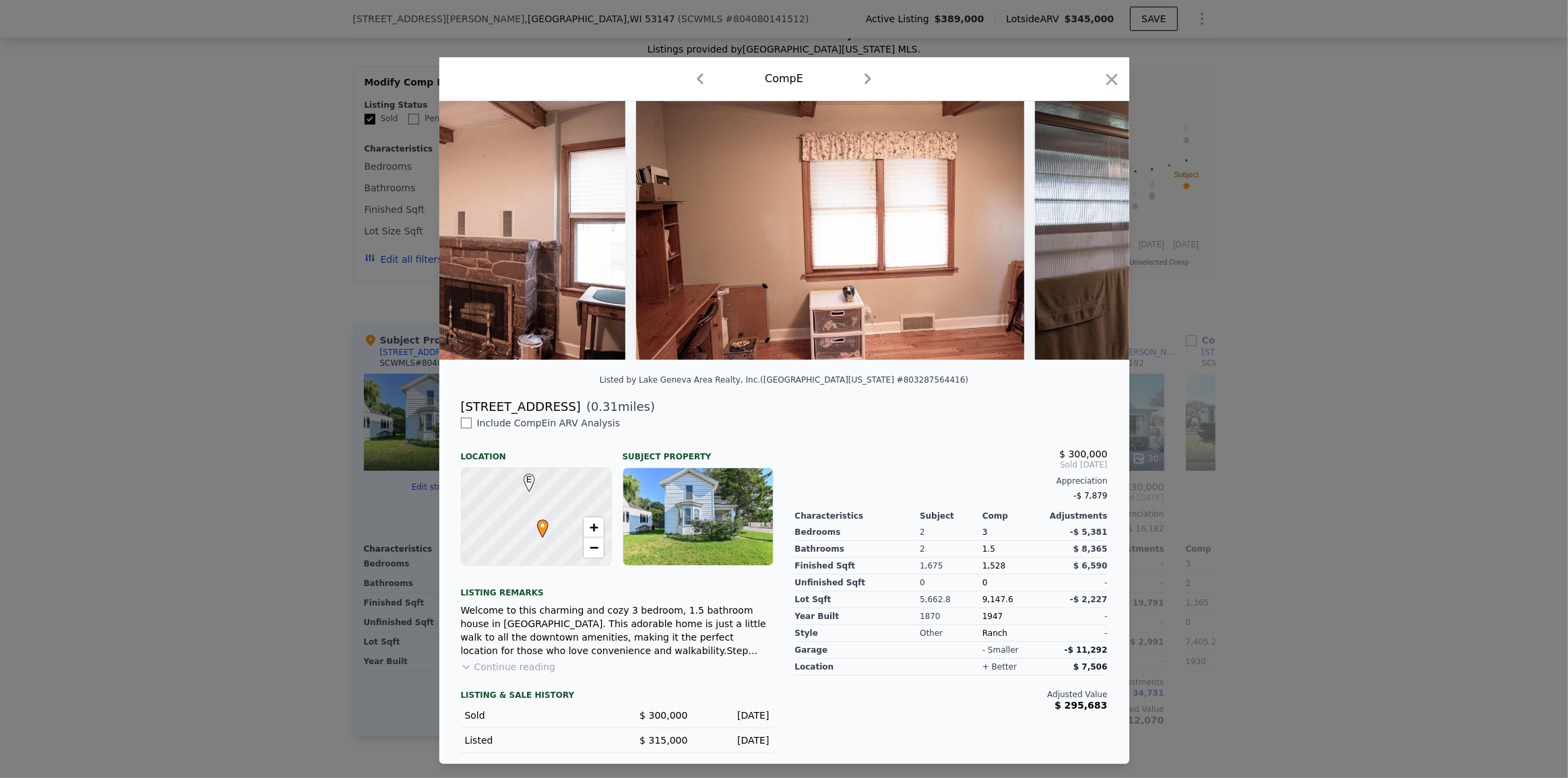
click at [1320, 492] on div at bounding box center [784, 389] width 1568 height 778
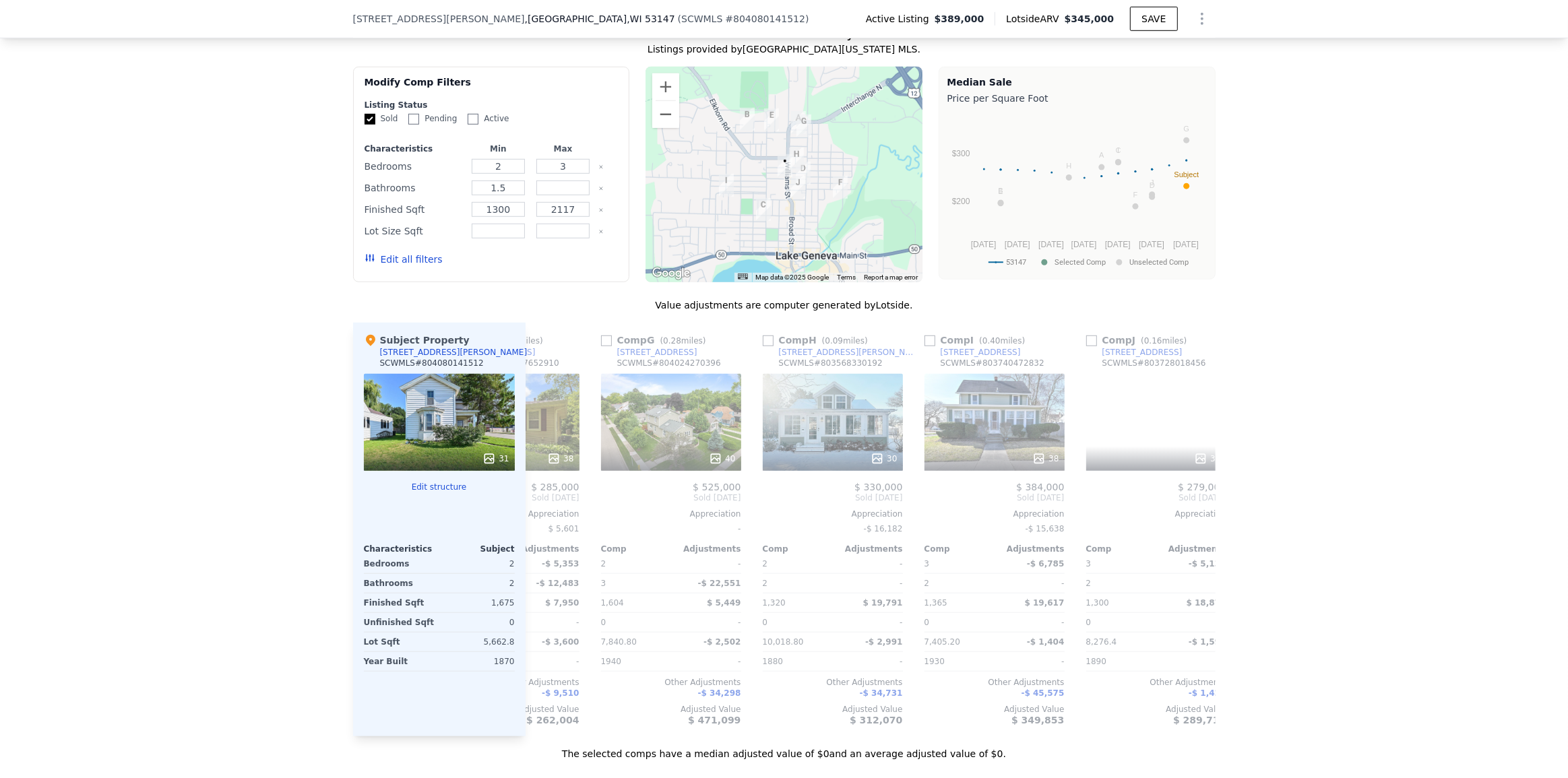
scroll to position [0, 958]
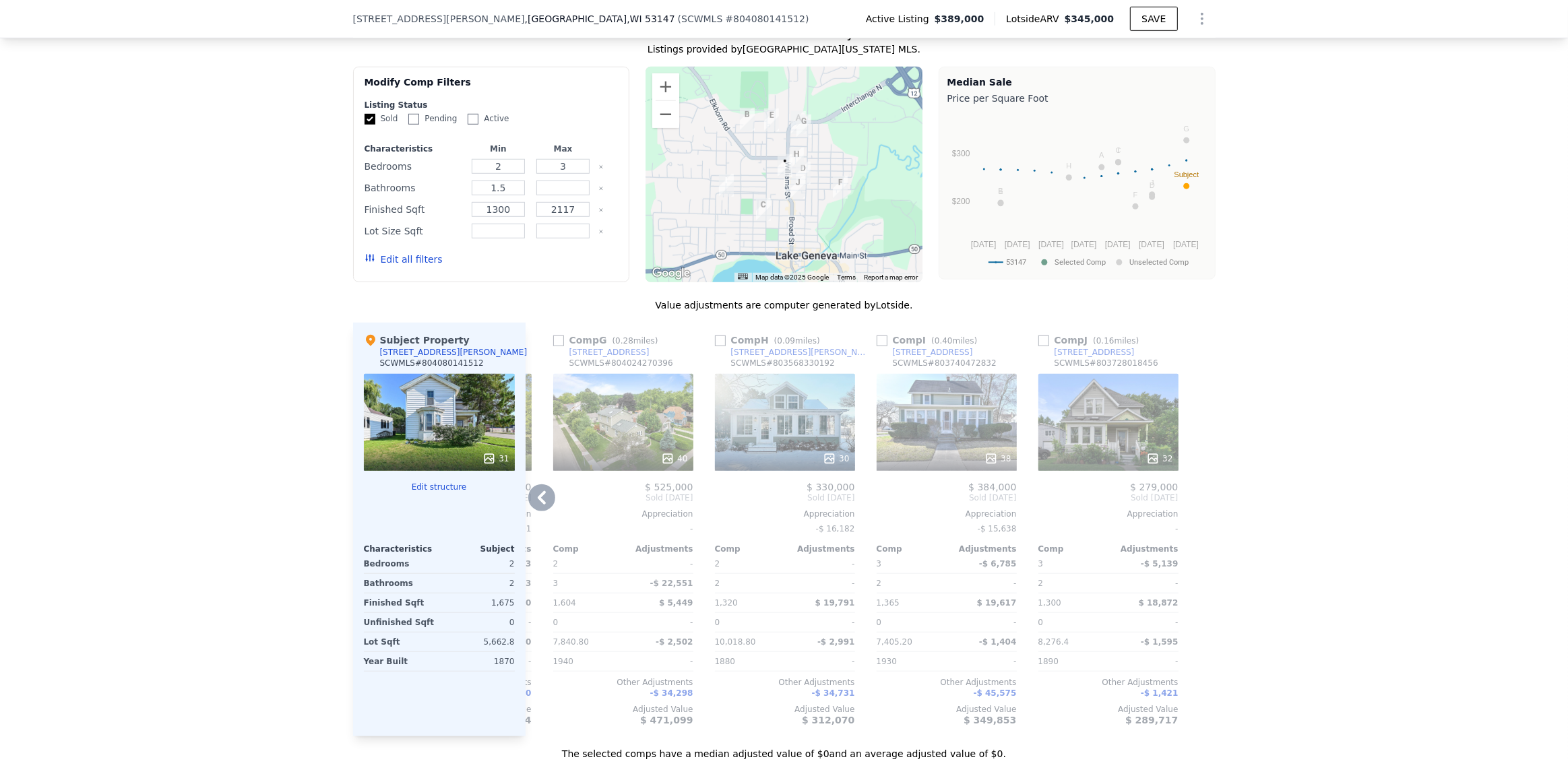
click at [972, 434] on div "38" at bounding box center [946, 422] width 140 height 97
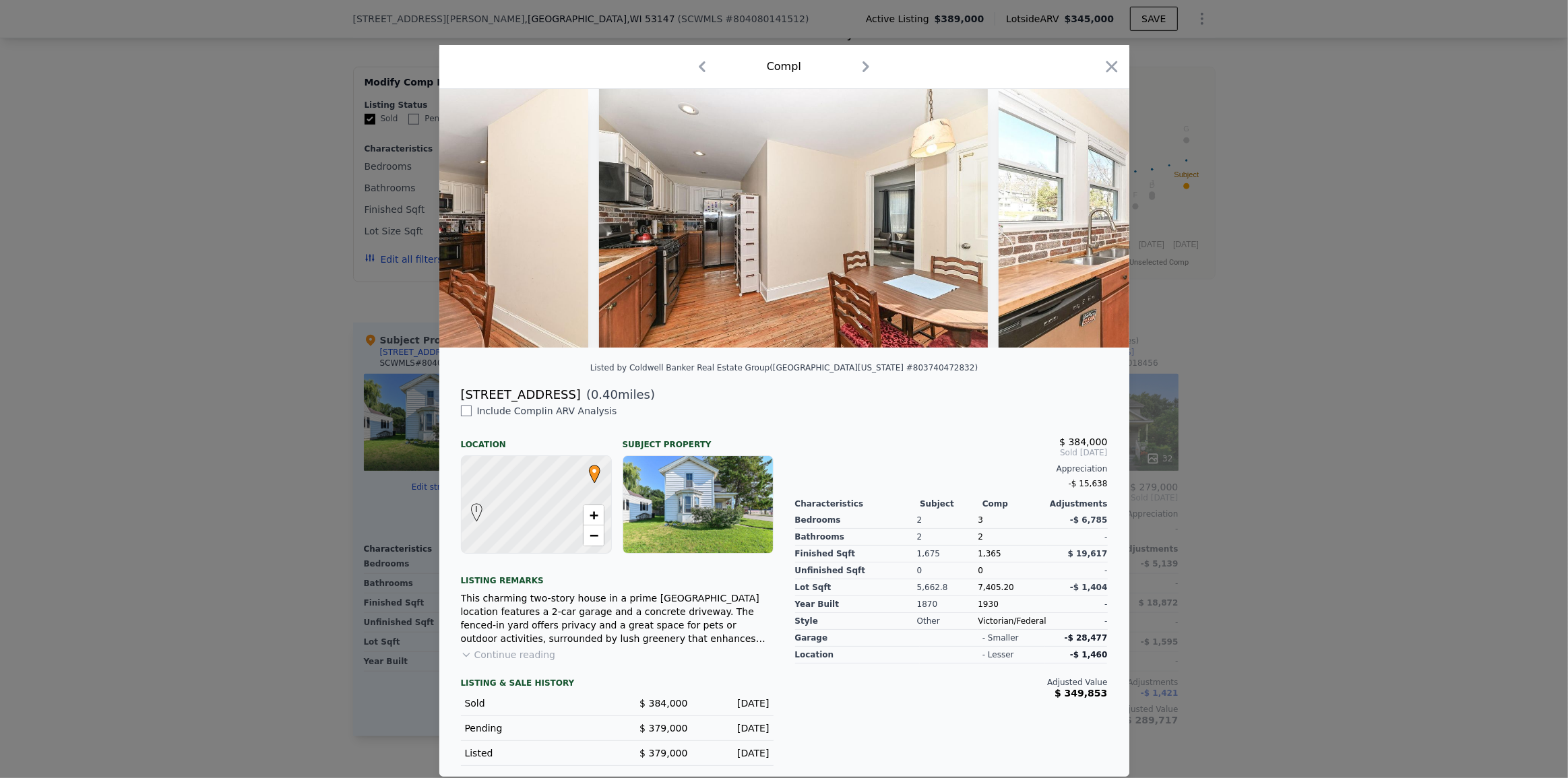
scroll to position [0, 4933]
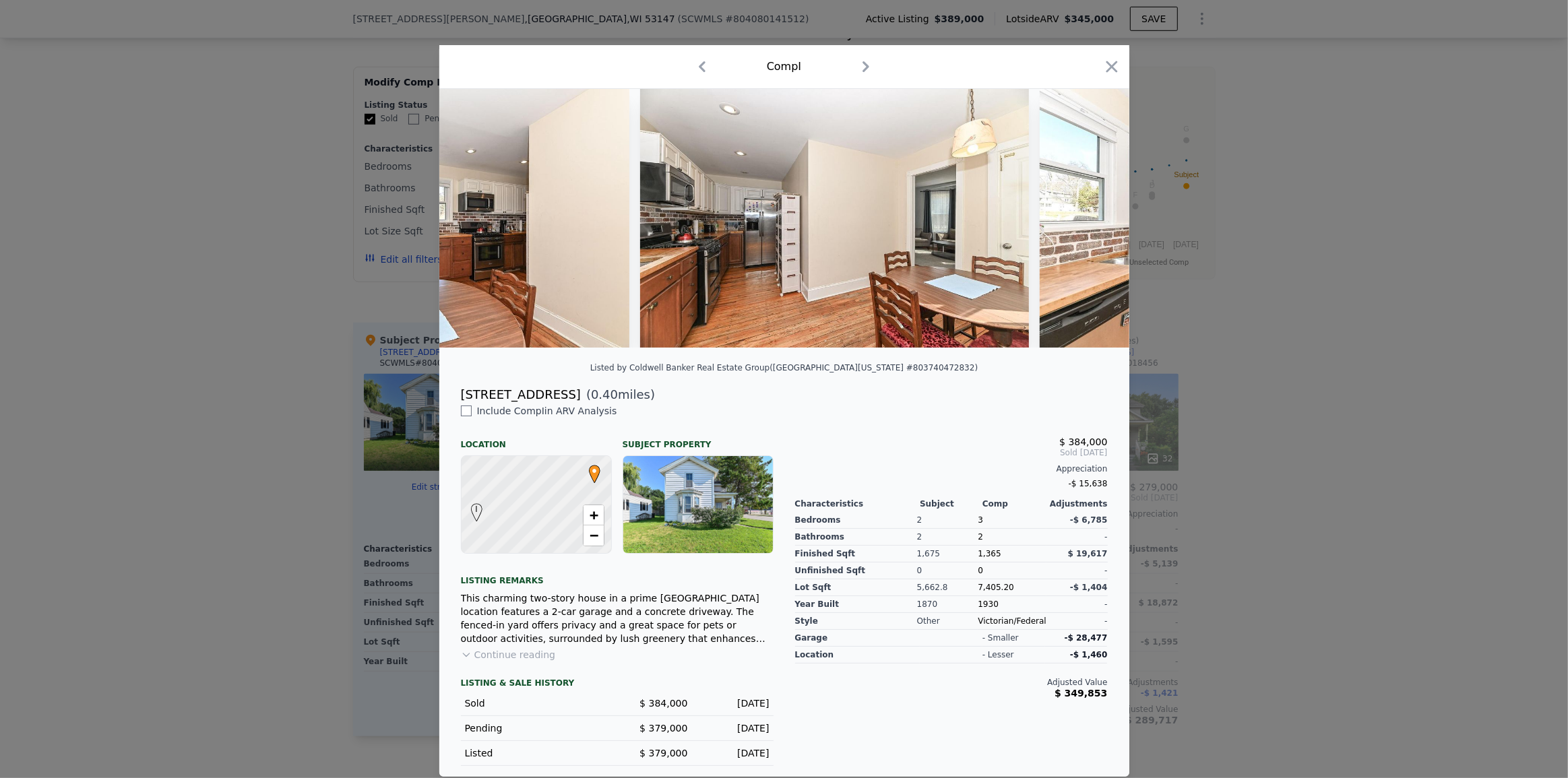
click at [1451, 514] on div at bounding box center [784, 389] width 1568 height 778
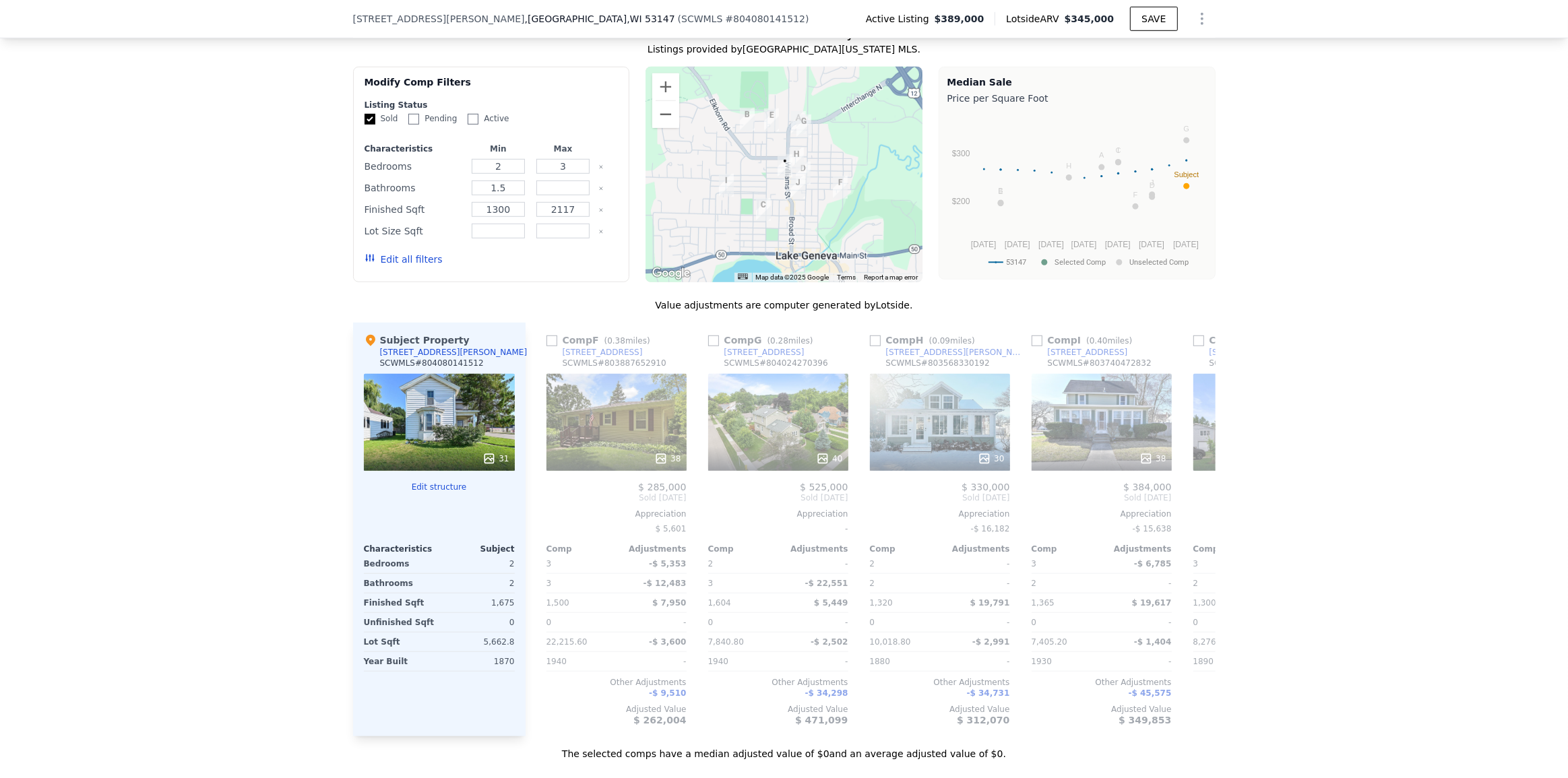
scroll to position [0, 807]
click at [749, 448] on div "40" at bounding box center [774, 422] width 140 height 97
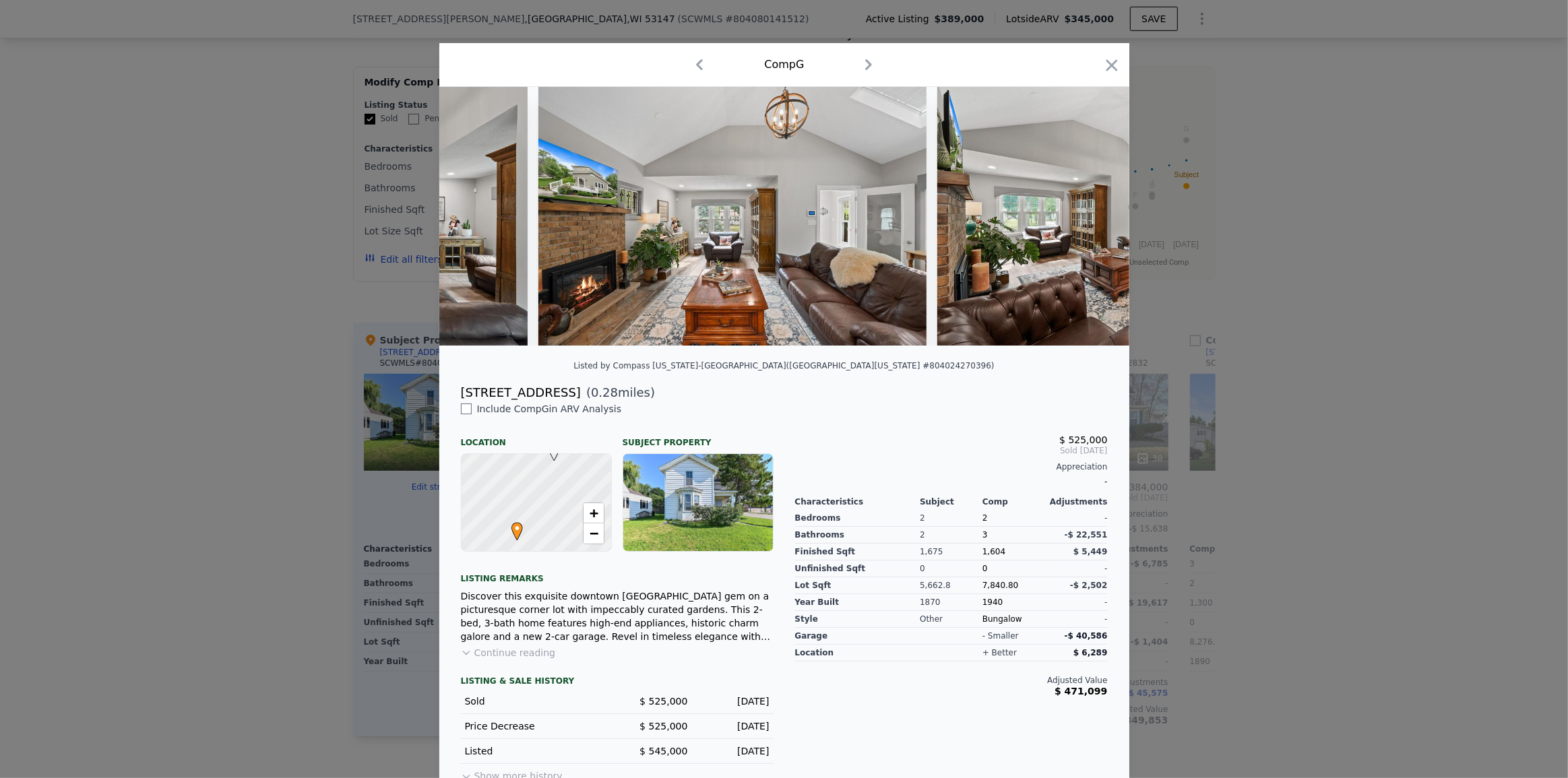
scroll to position [0, 2618]
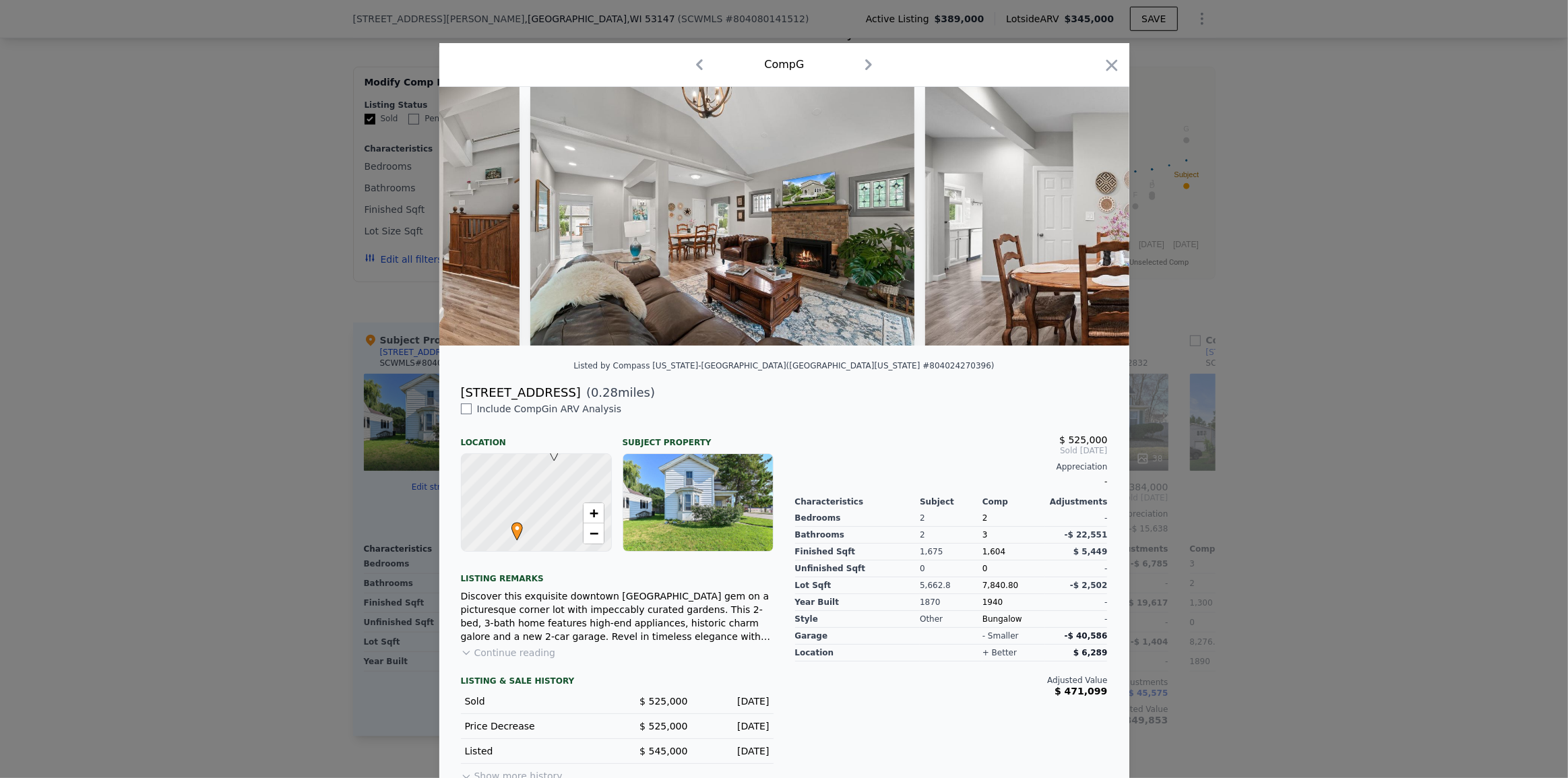
click at [278, 497] on div at bounding box center [784, 389] width 1568 height 778
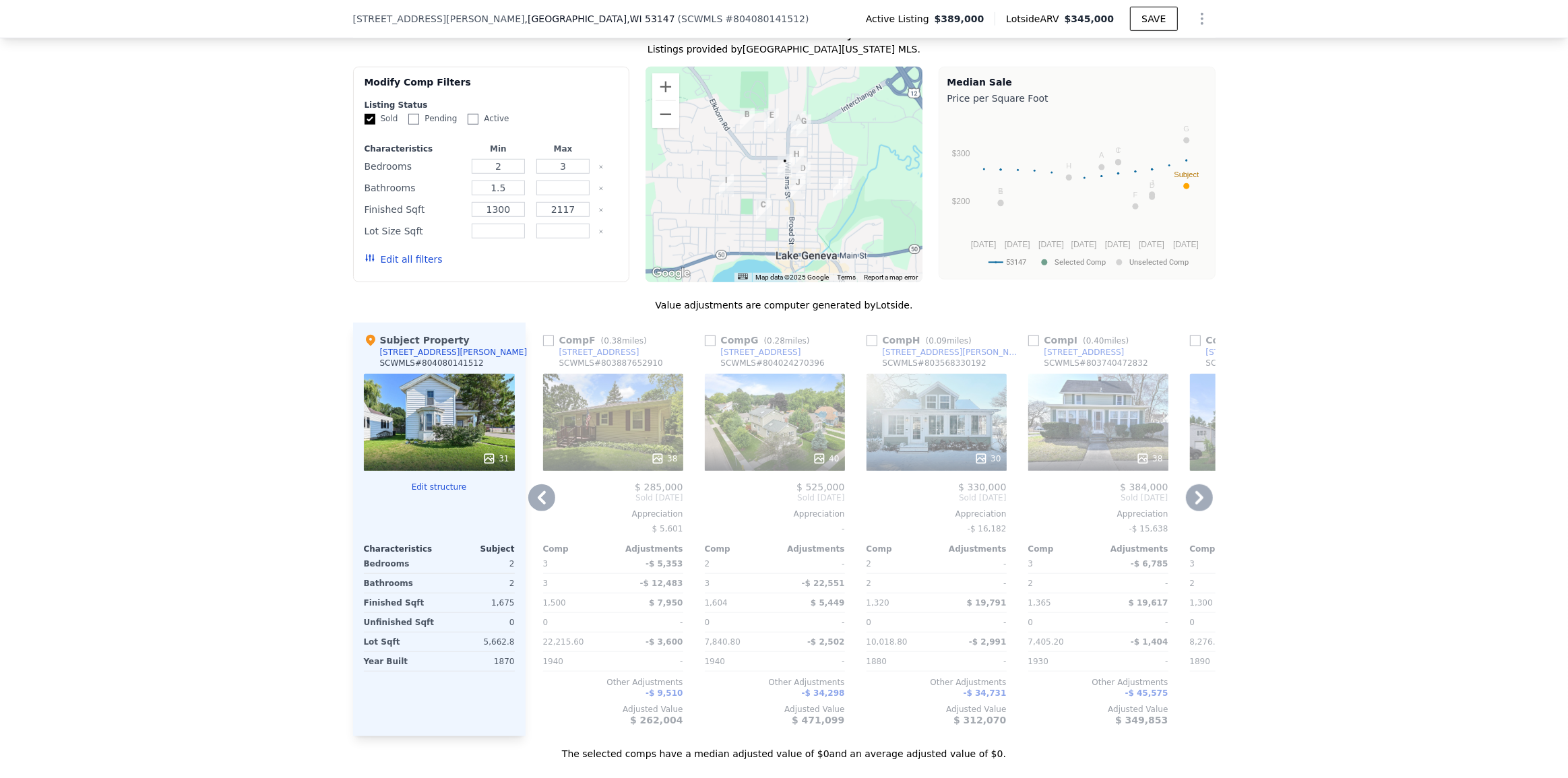
click at [602, 448] on div "38" at bounding box center [612, 422] width 140 height 97
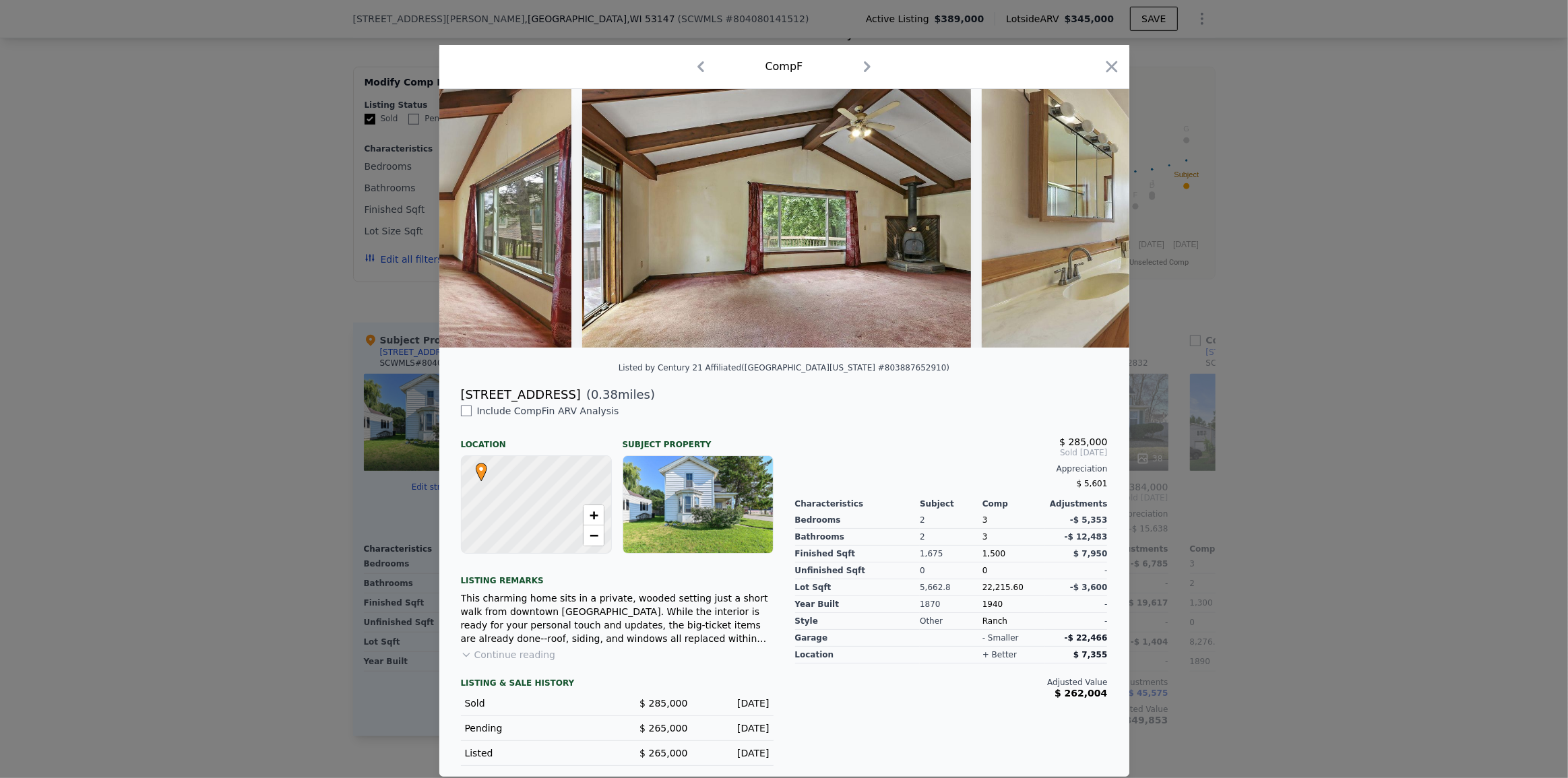
scroll to position [0, 7246]
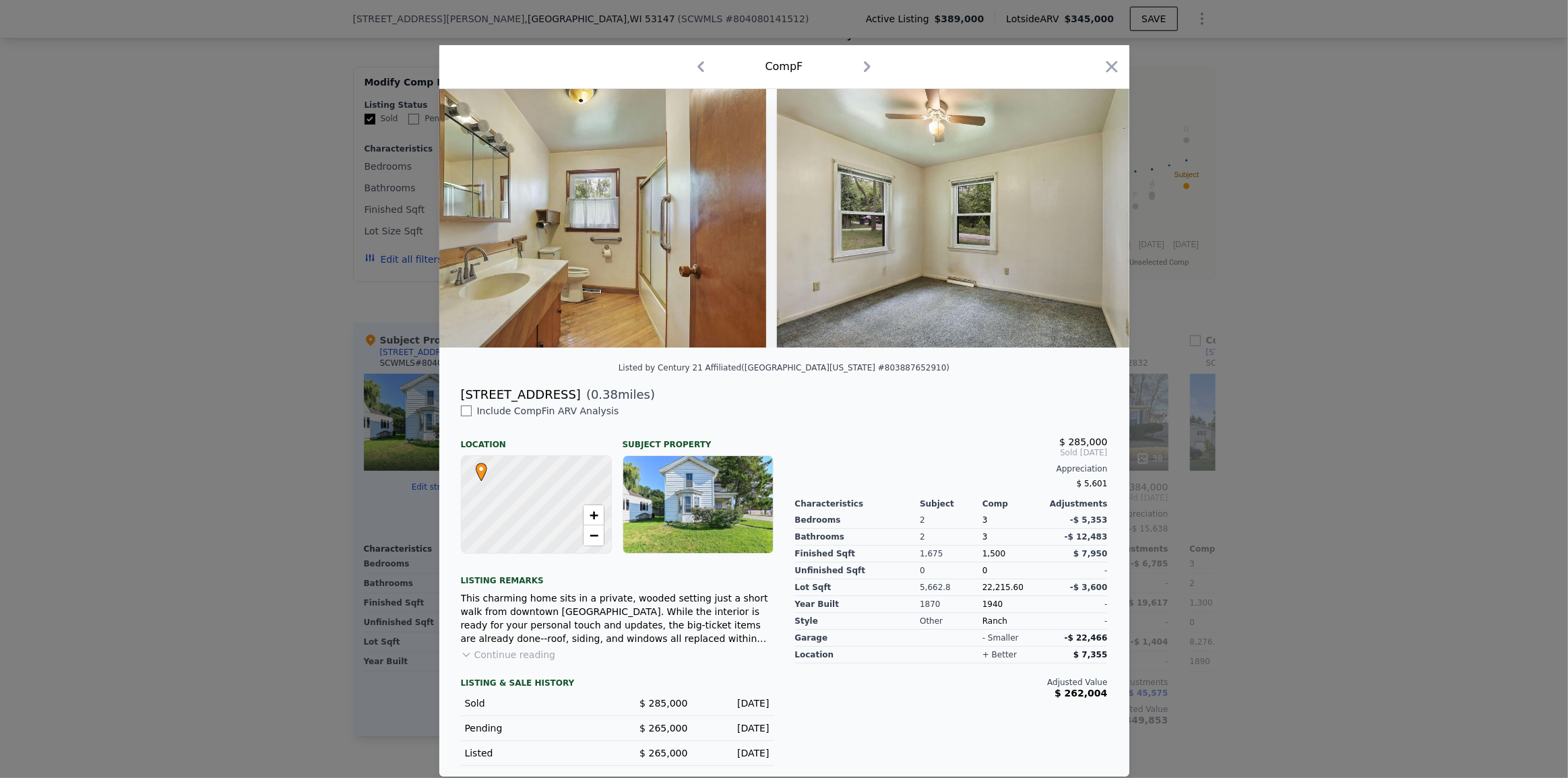
click at [1385, 368] on div at bounding box center [784, 389] width 1568 height 778
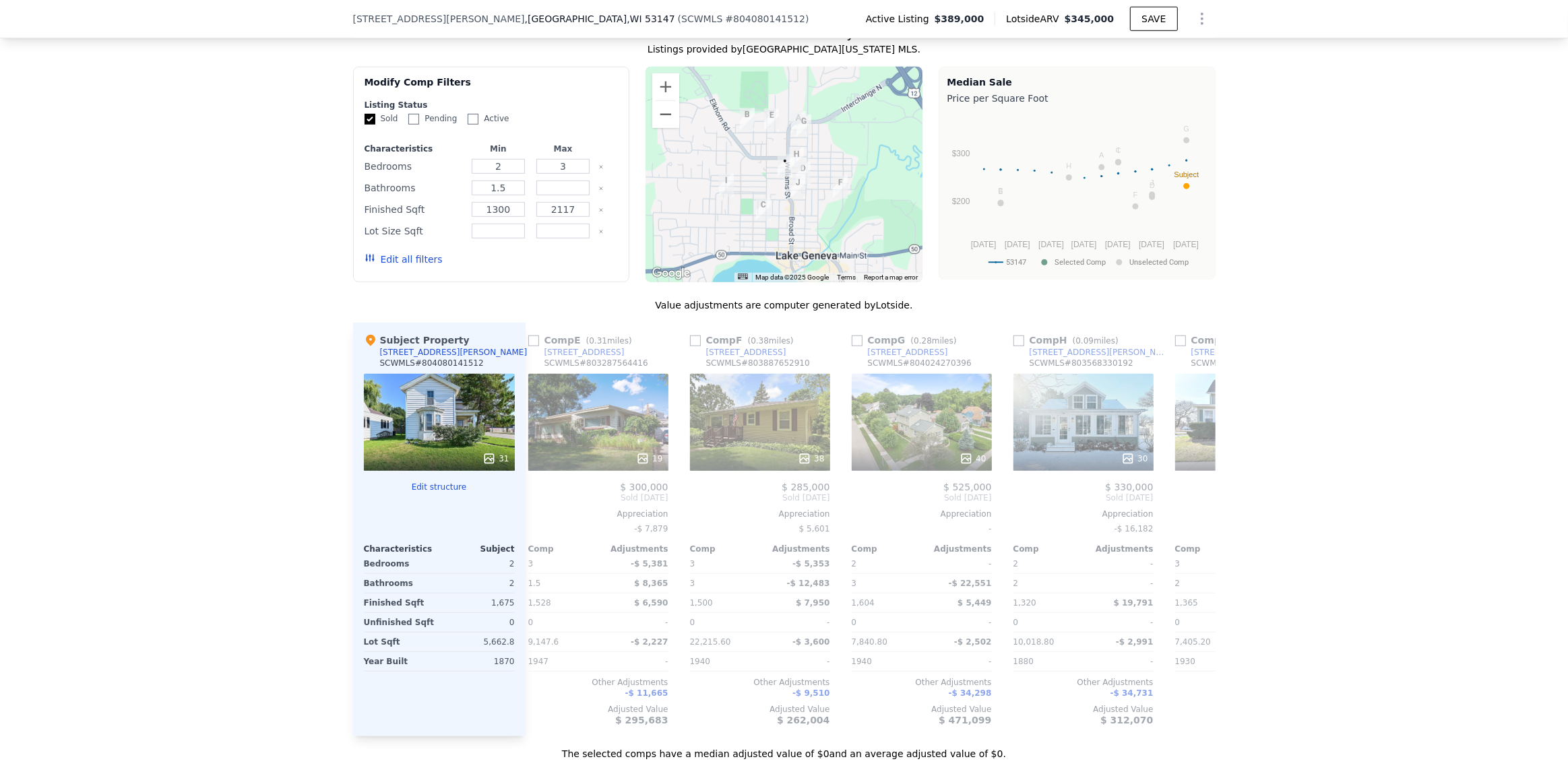
scroll to position [0, 654]
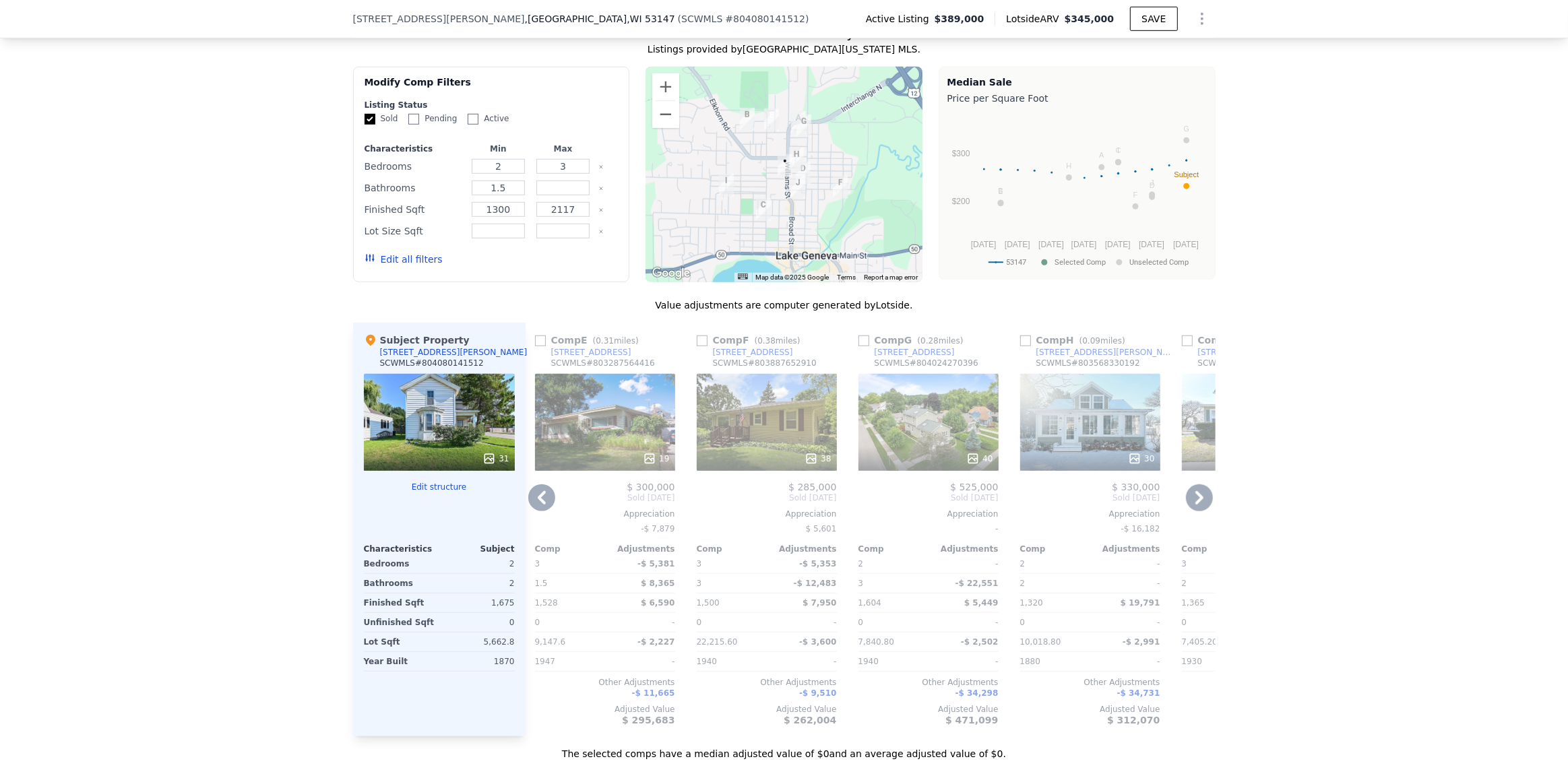
click at [611, 426] on div "19" at bounding box center [605, 422] width 140 height 97
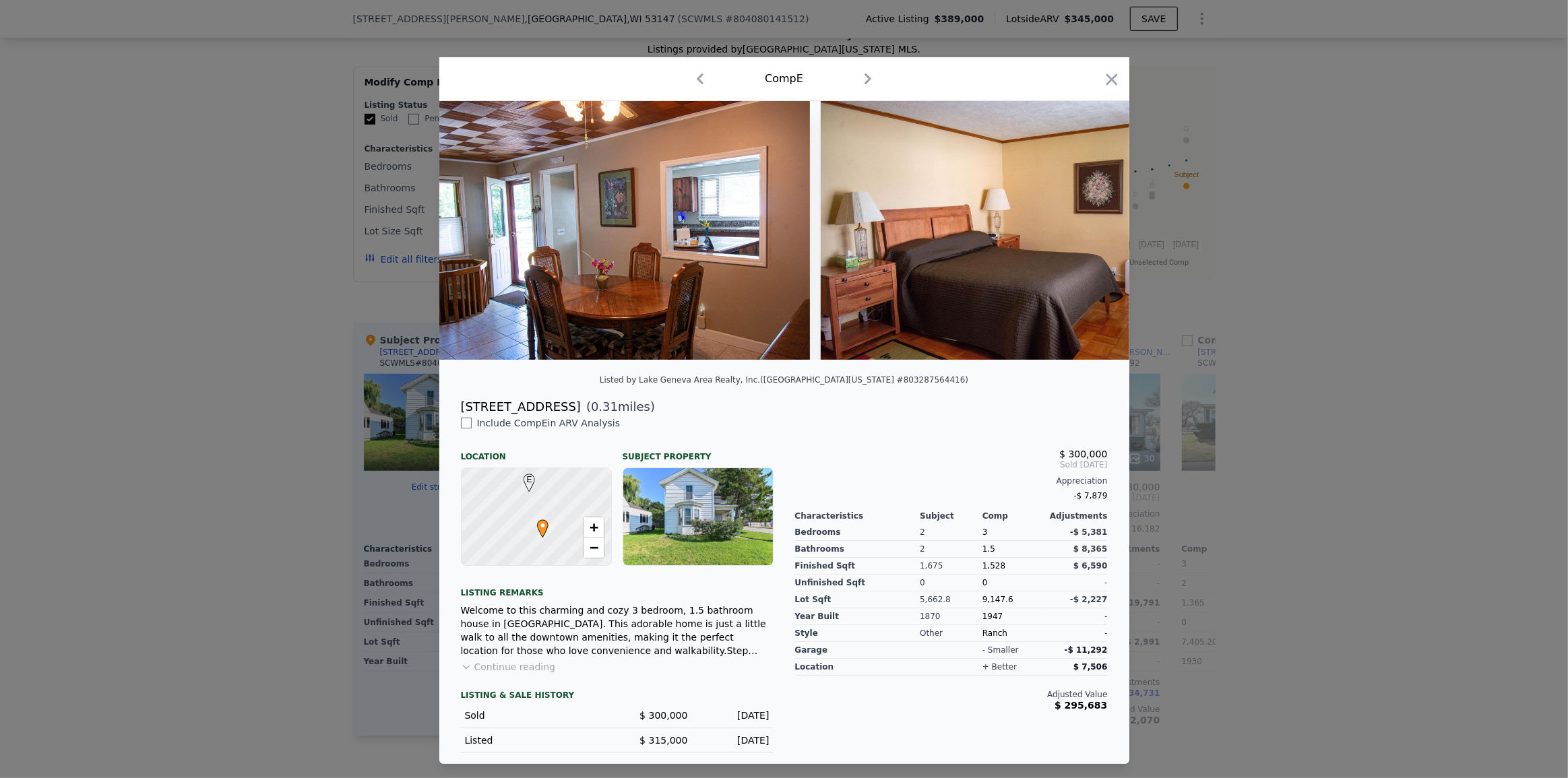
scroll to position [0, 3016]
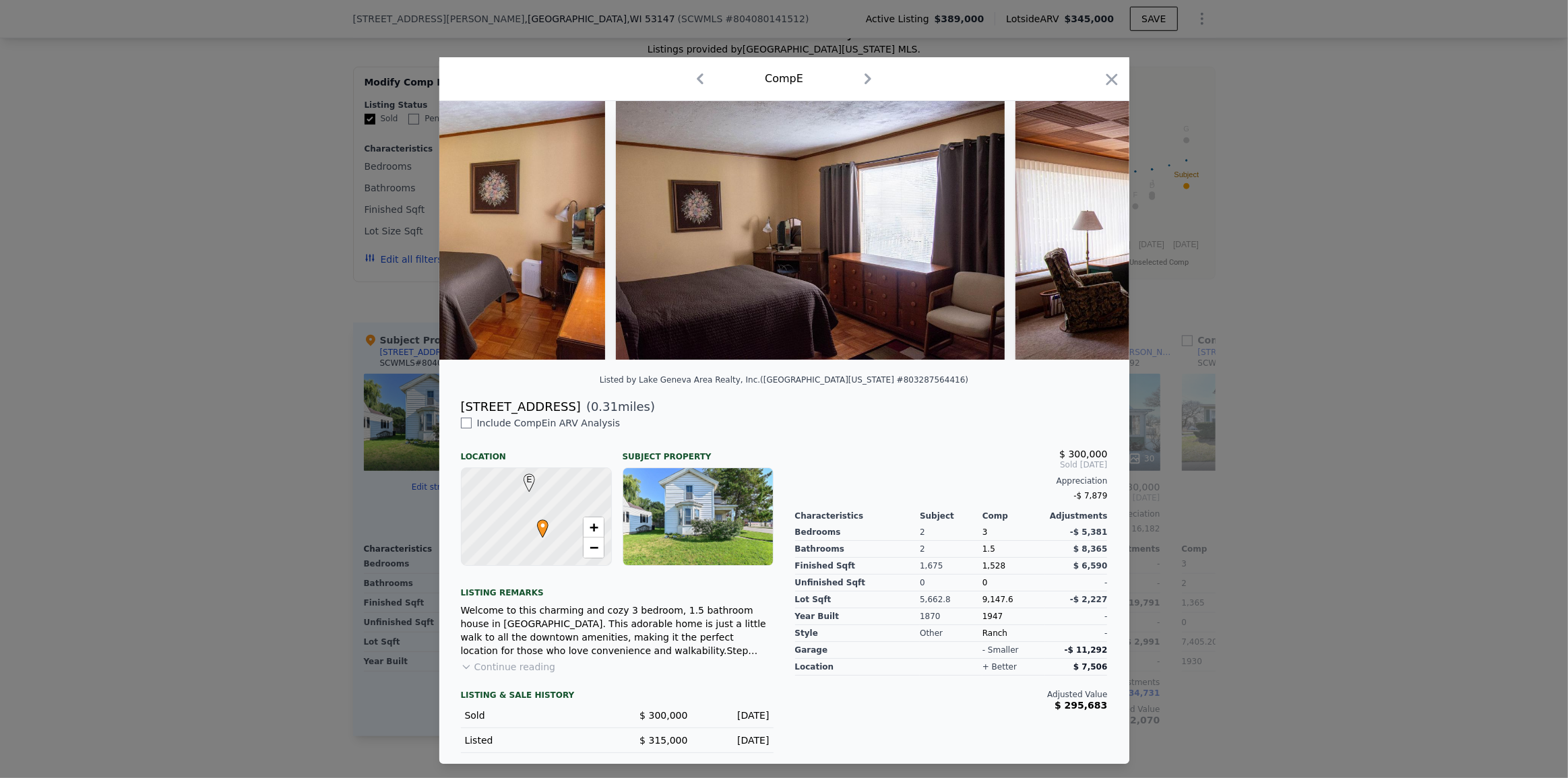
click at [329, 558] on div at bounding box center [784, 389] width 1568 height 778
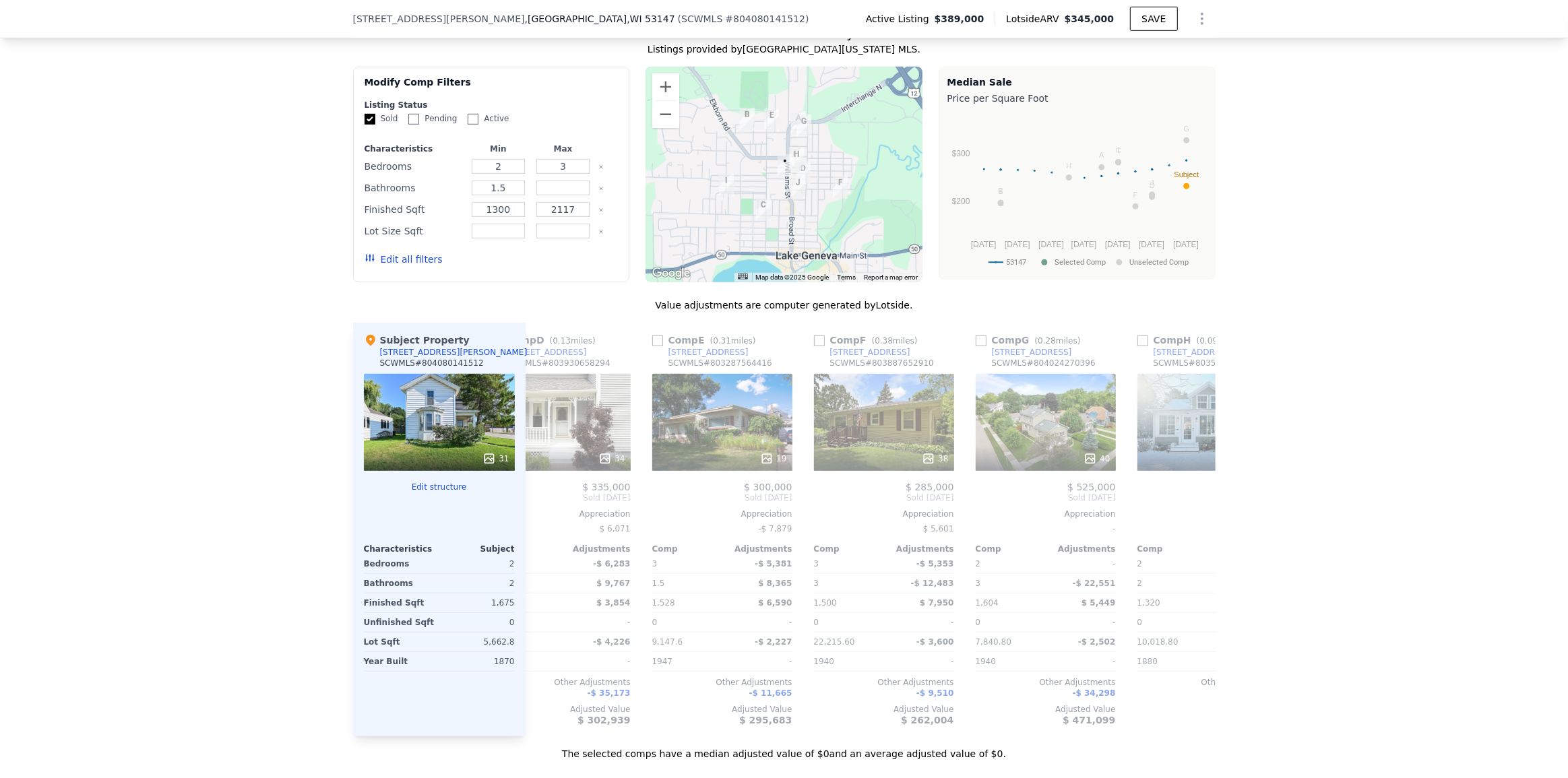
scroll to position [0, 483]
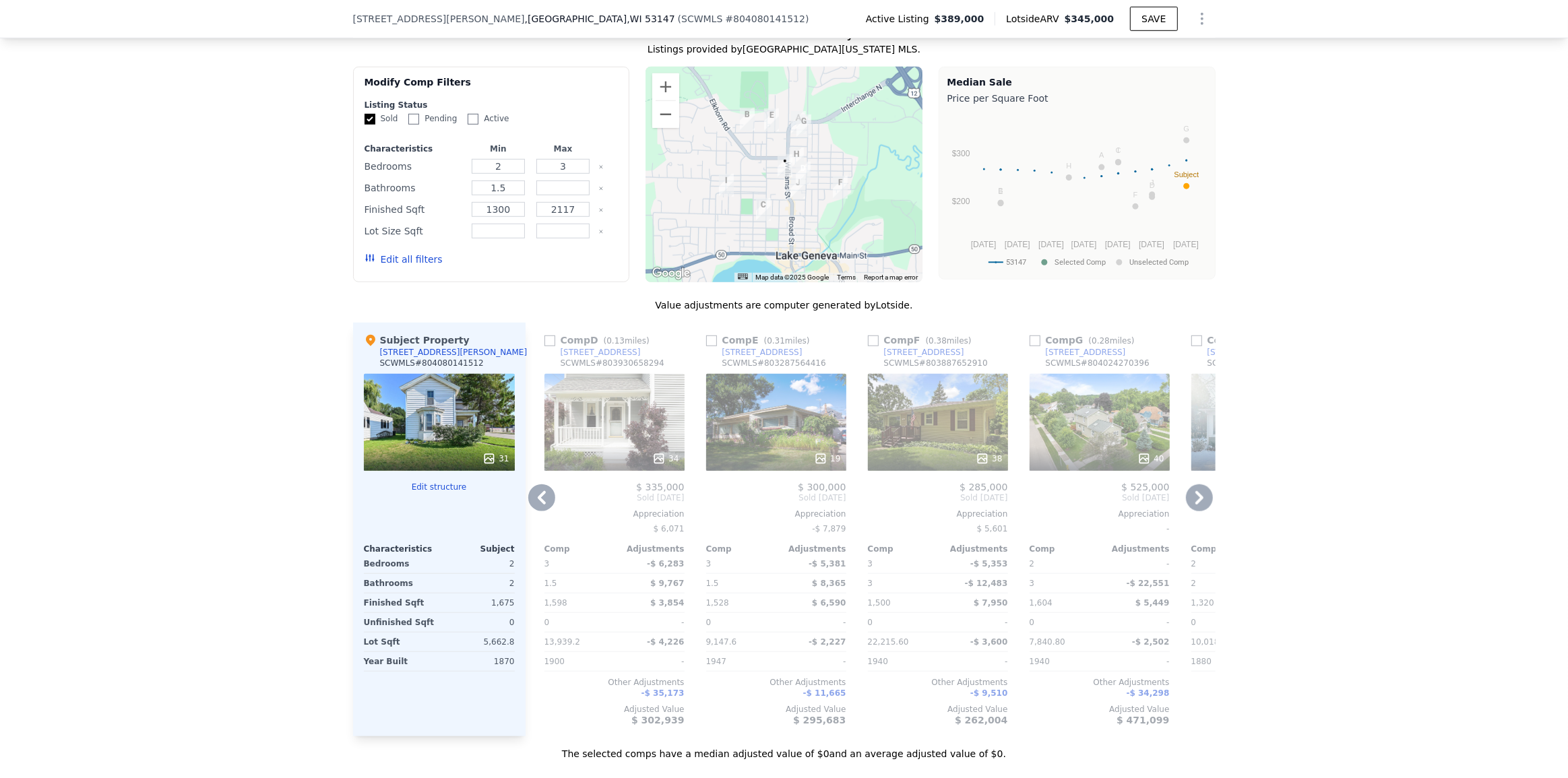
click at [566, 437] on div "34" at bounding box center [614, 422] width 140 height 97
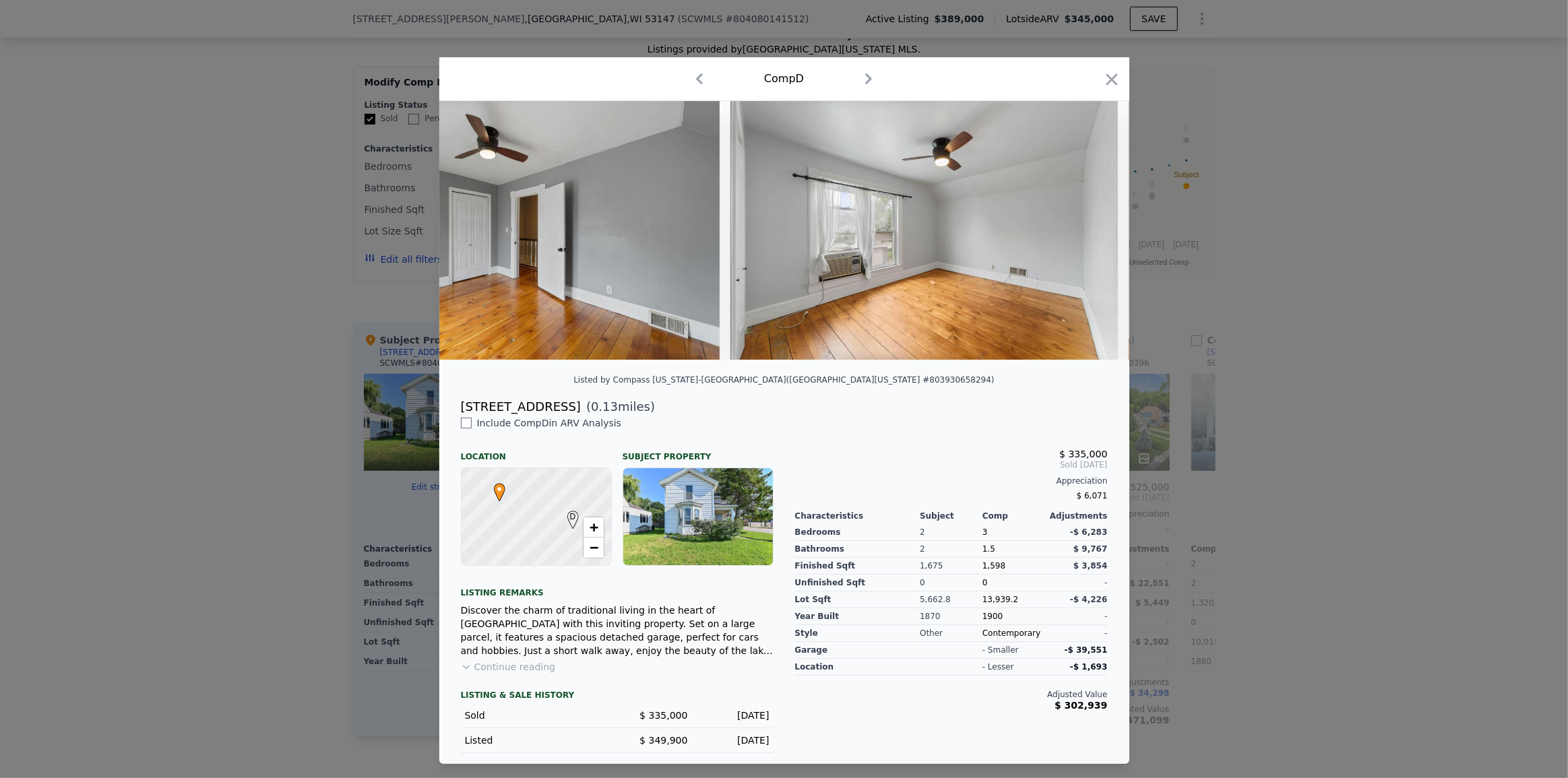
scroll to position [0, 10587]
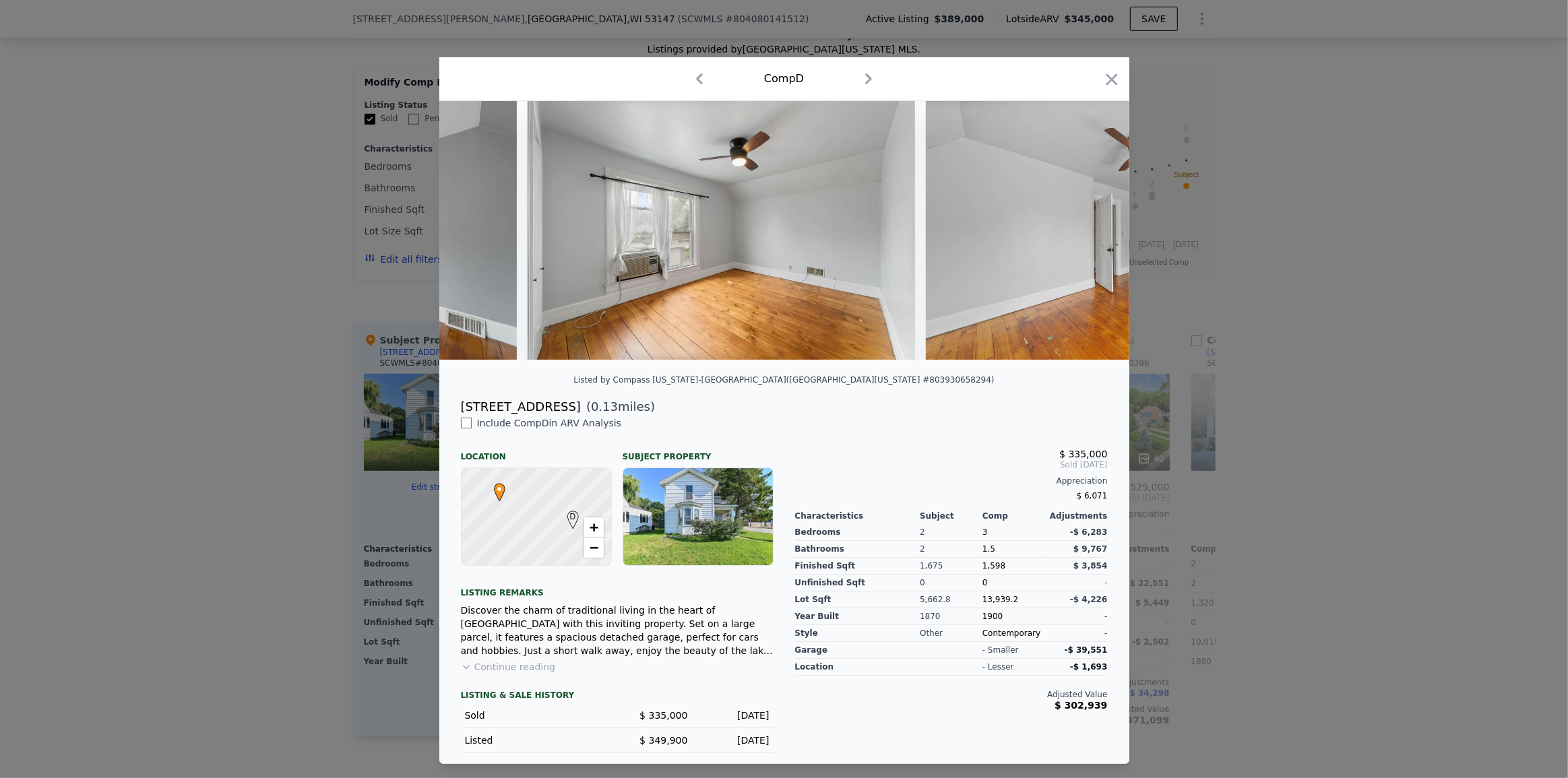
click at [267, 545] on div at bounding box center [784, 389] width 1568 height 778
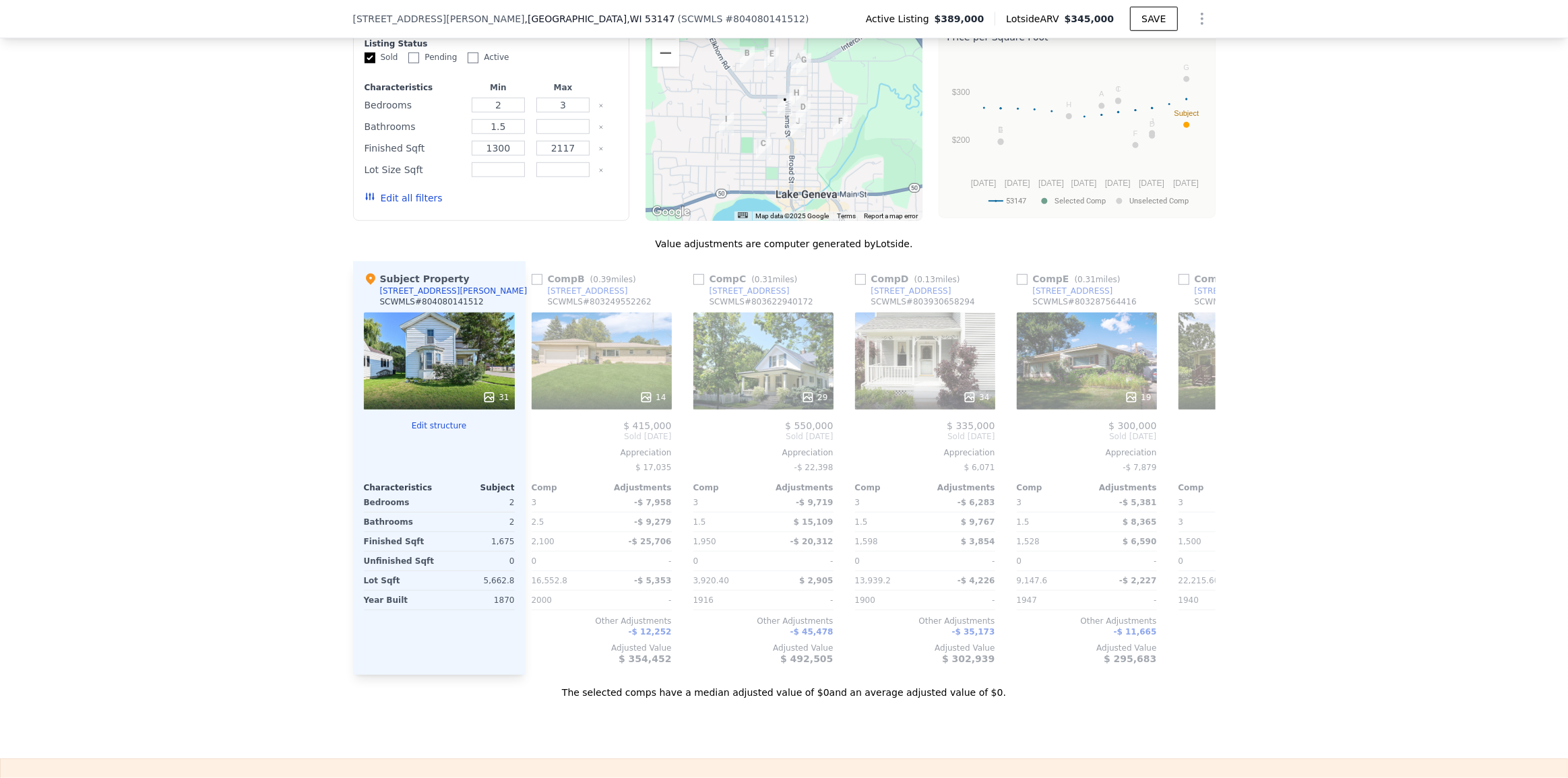
scroll to position [0, 162]
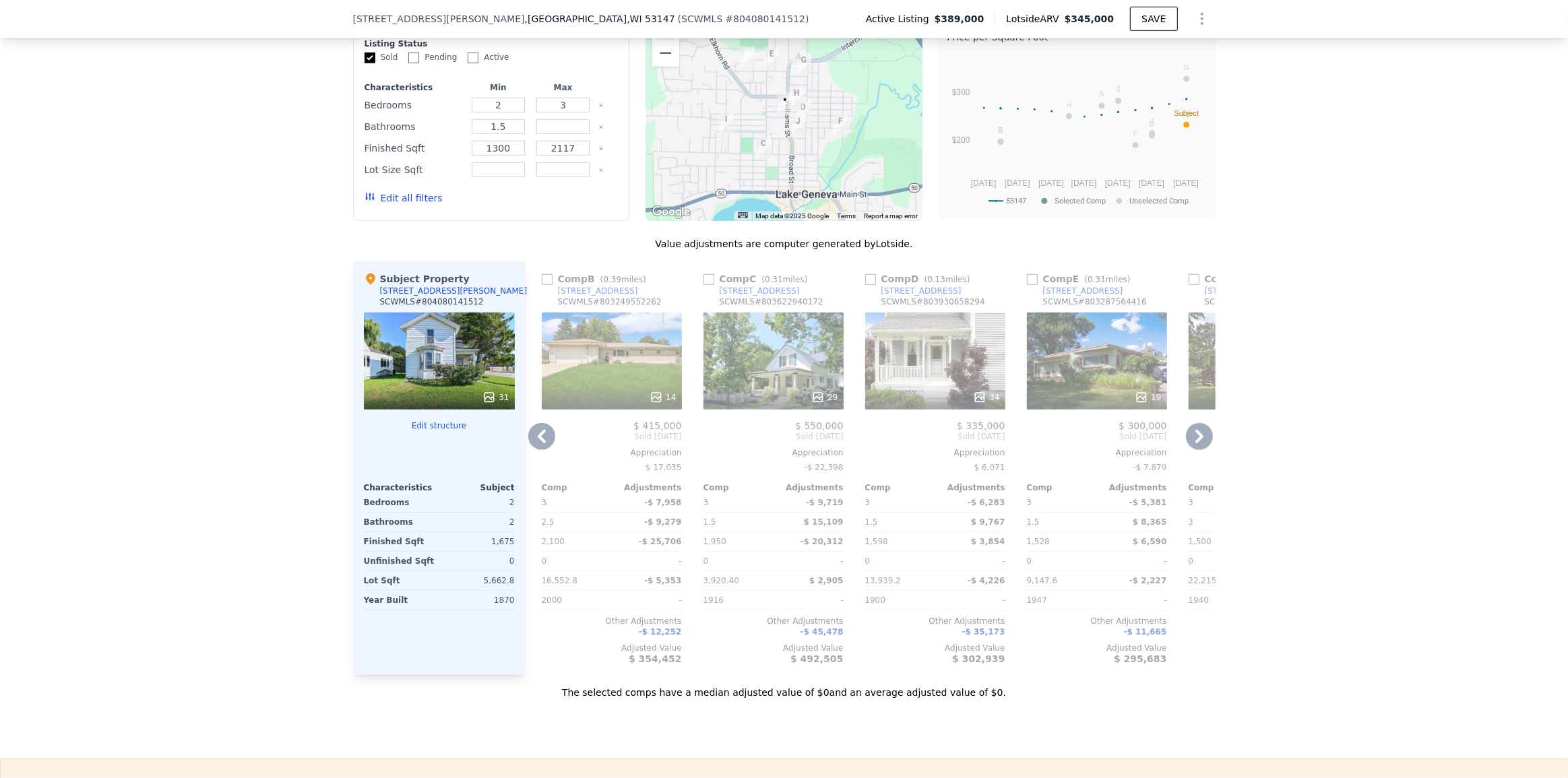
click at [550, 377] on div "14" at bounding box center [611, 361] width 140 height 97
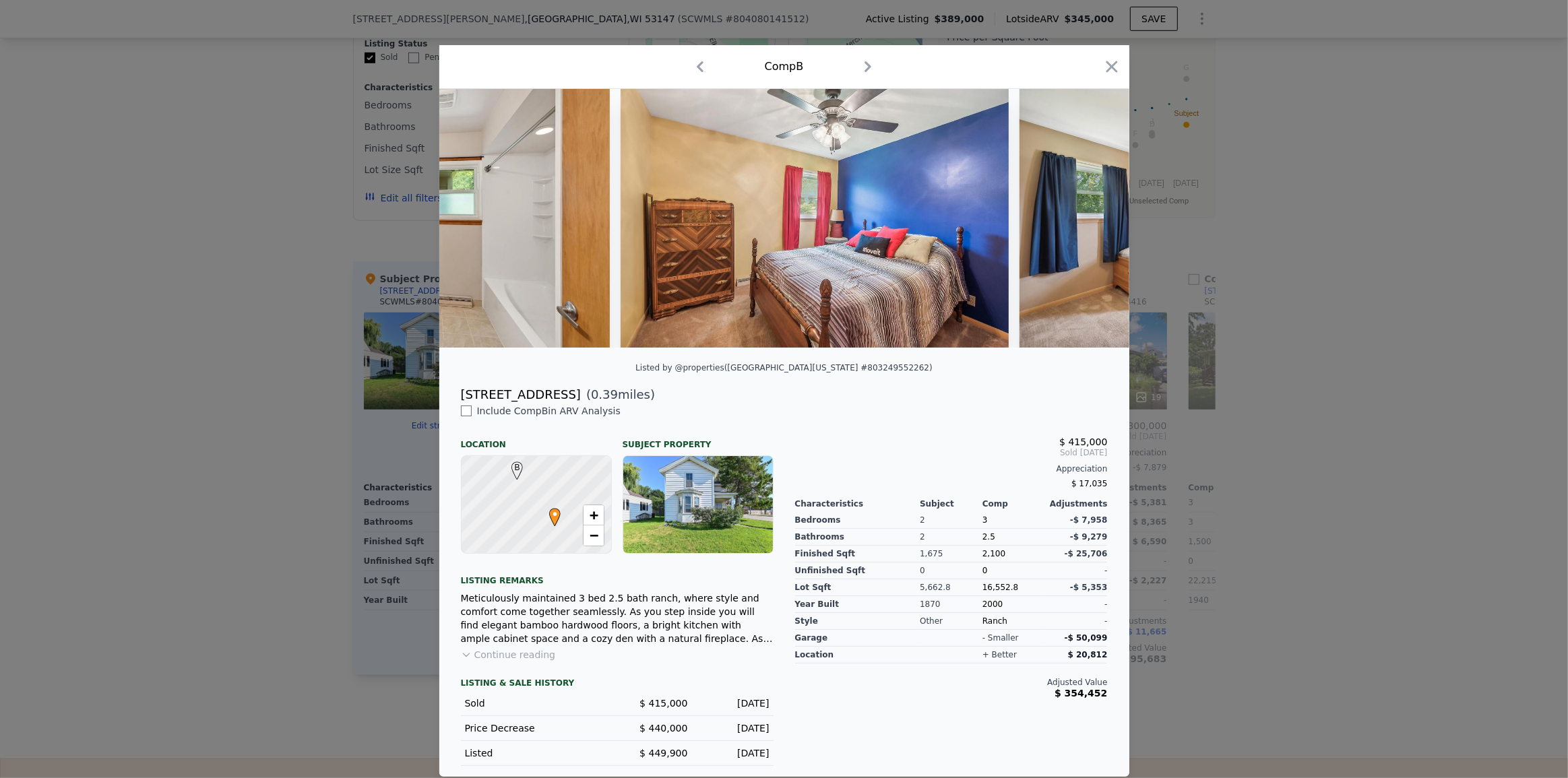
scroll to position [0, 2415]
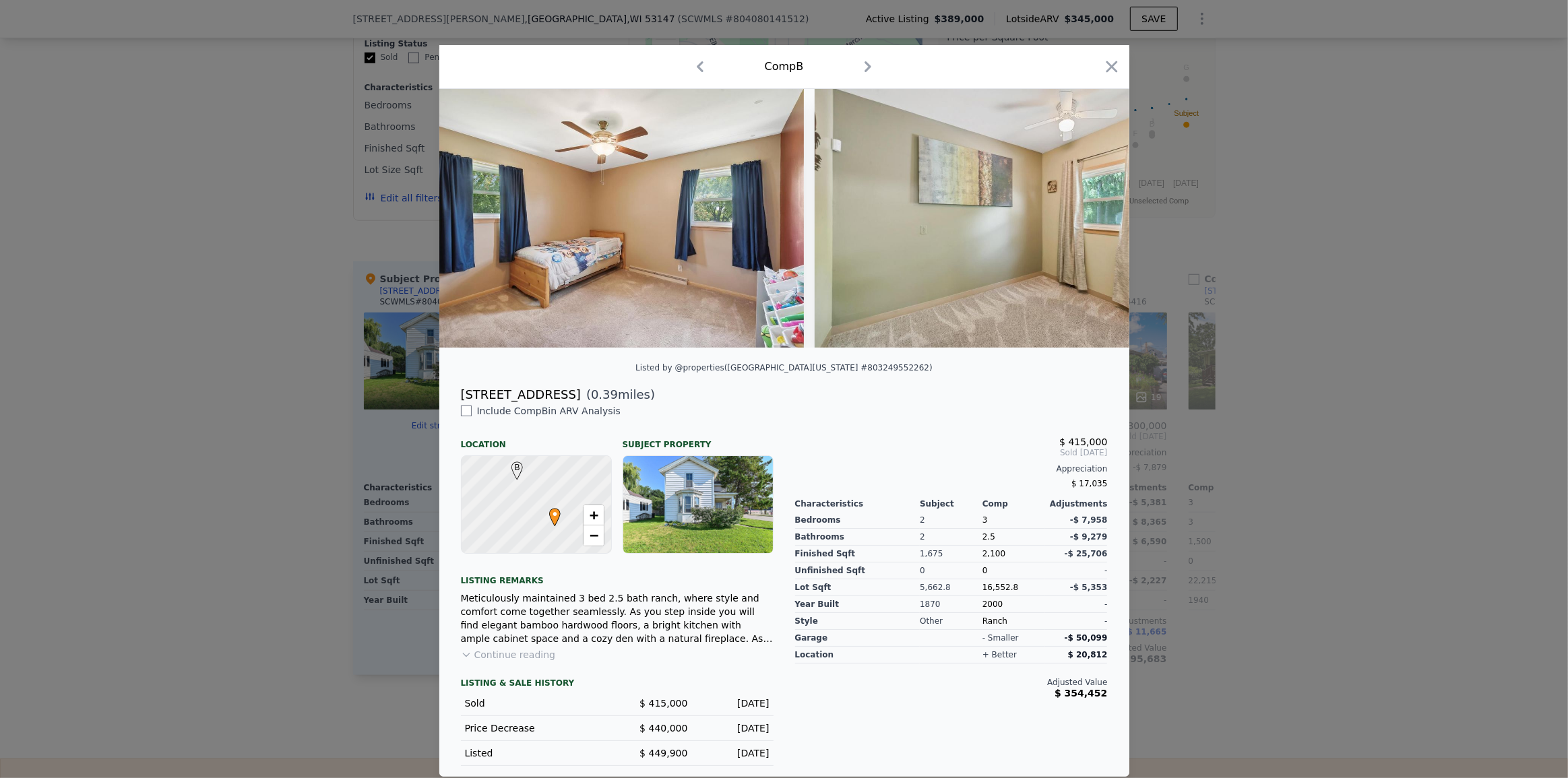
click at [1426, 395] on div at bounding box center [784, 389] width 1568 height 778
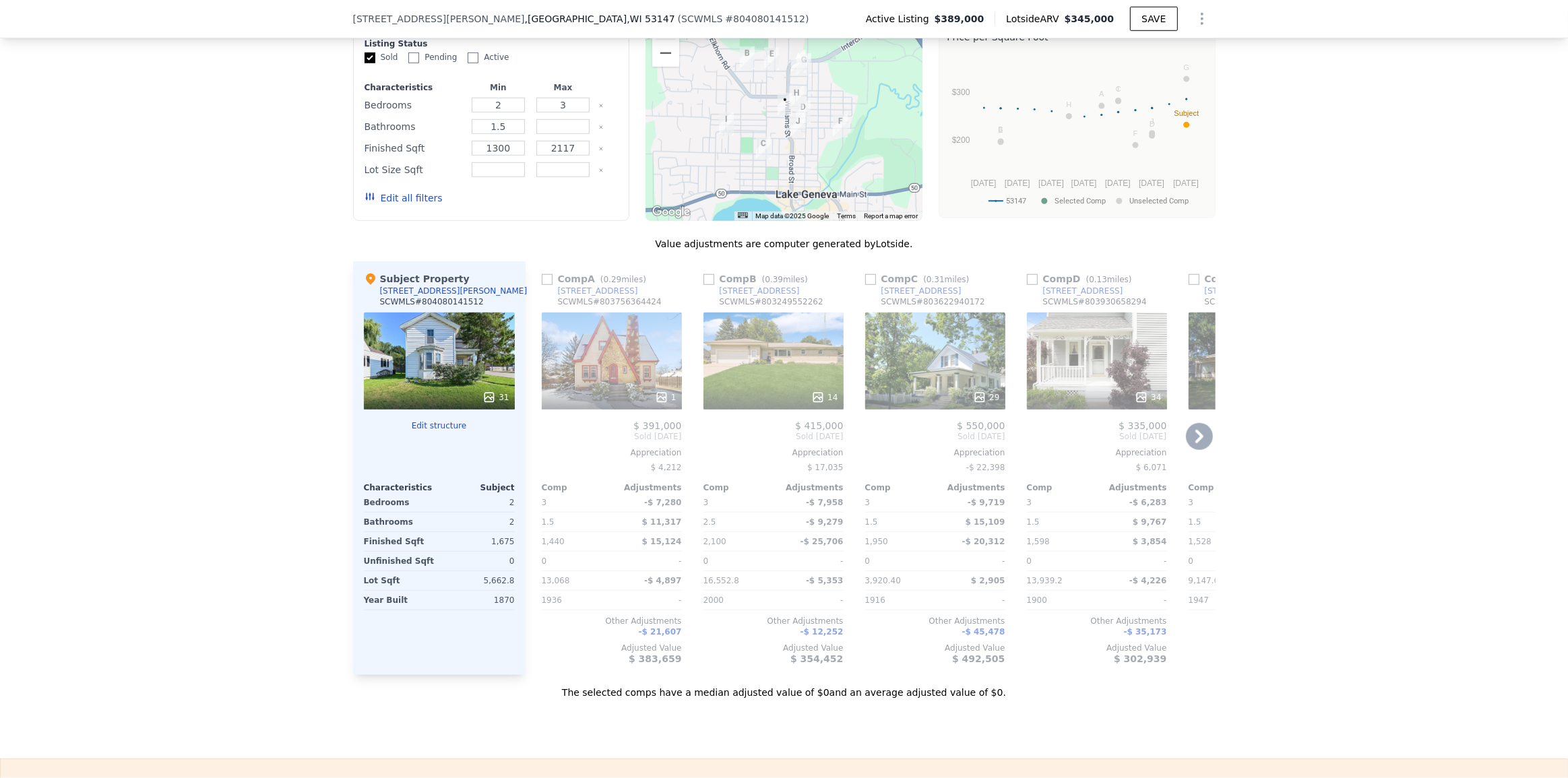
click at [596, 390] on div "1" at bounding box center [611, 361] width 140 height 97
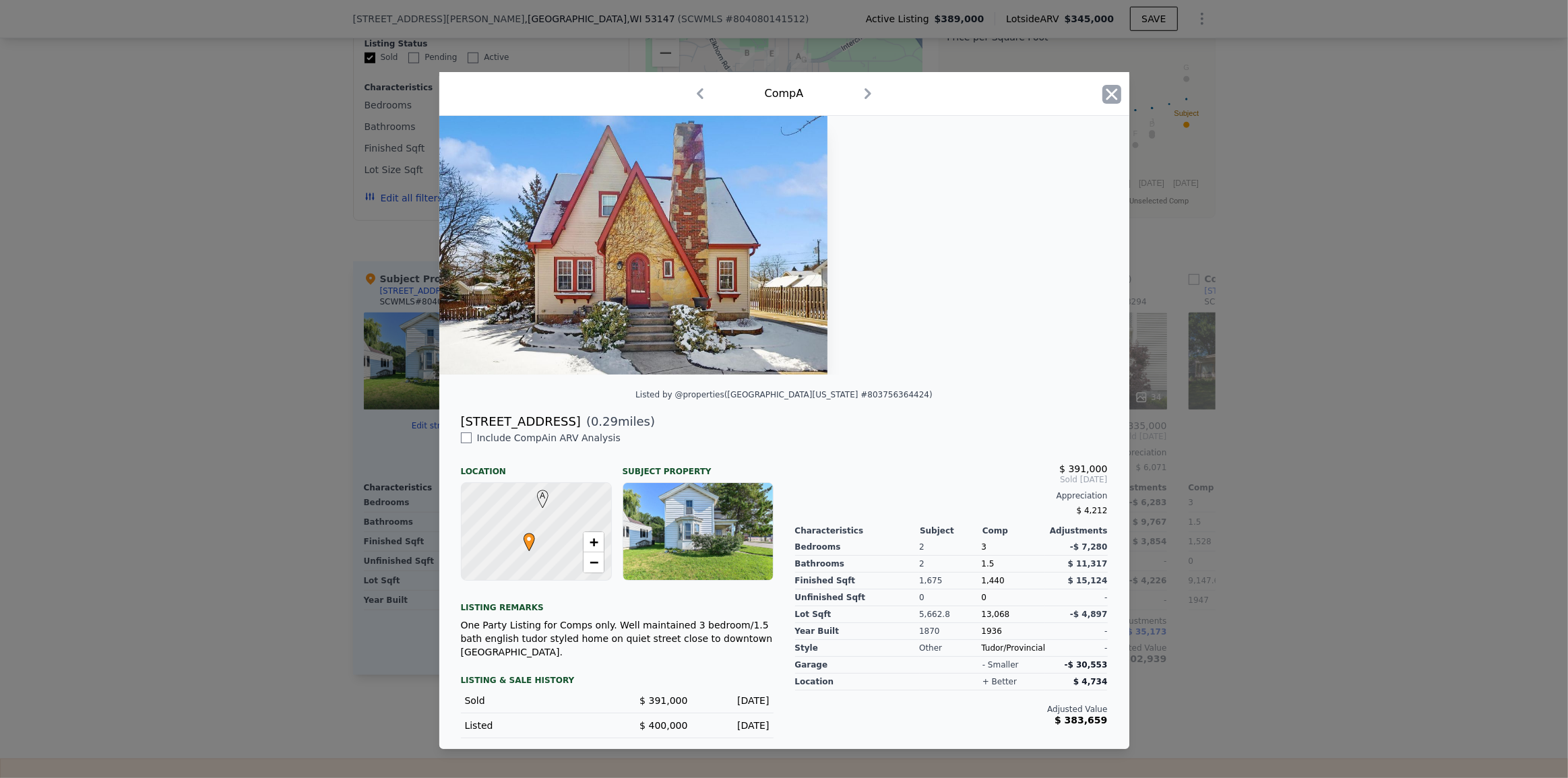
click at [1105, 103] on icon "button" at bounding box center [1112, 94] width 19 height 19
